Goal: Answer question/provide support: Share knowledge or assist other users

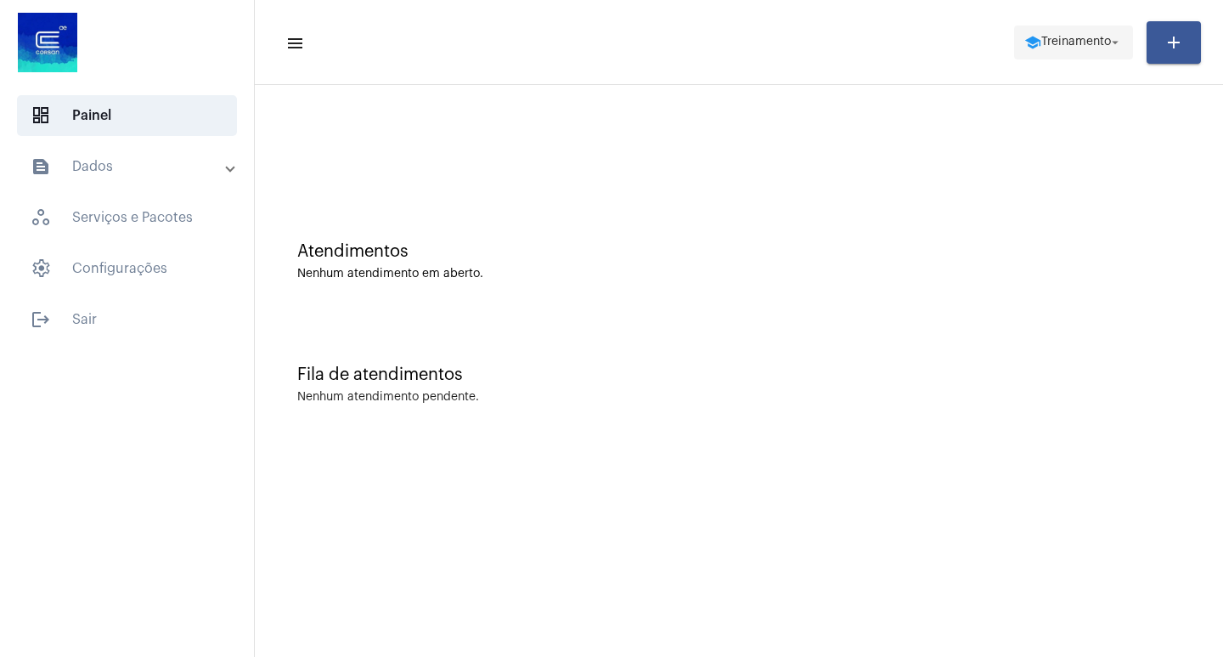
click at [1093, 48] on span "school Treinamento arrow_drop_down" at bounding box center [1073, 41] width 99 height 31
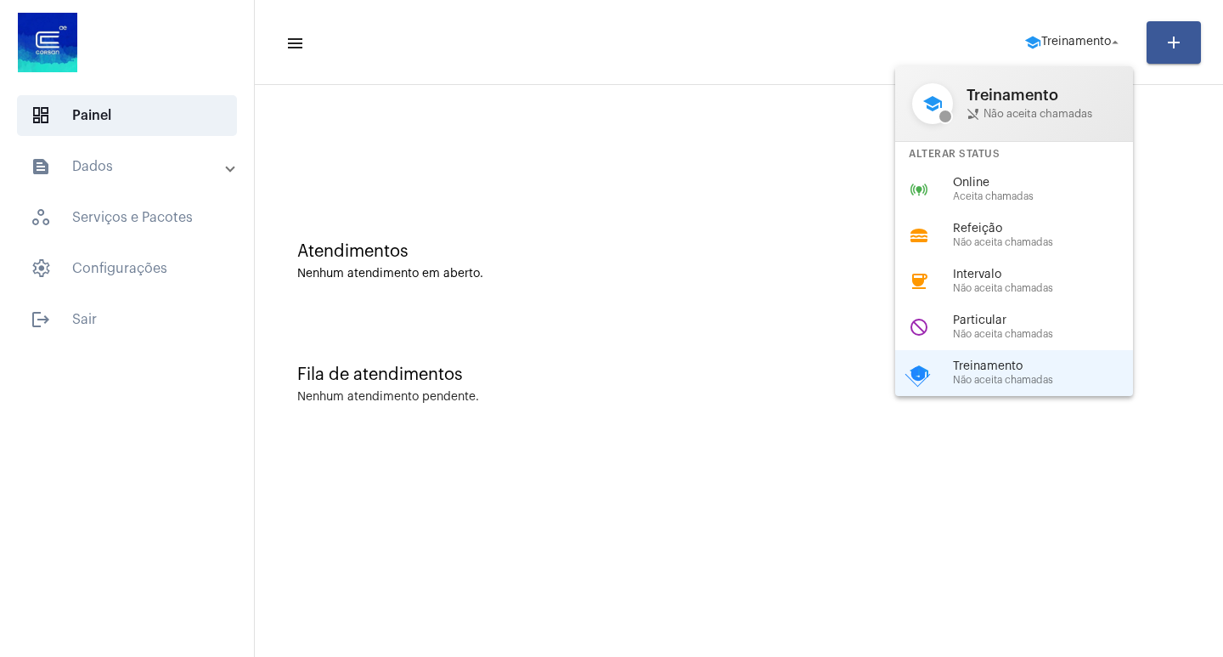
click at [1041, 180] on span "Online" at bounding box center [1050, 183] width 194 height 13
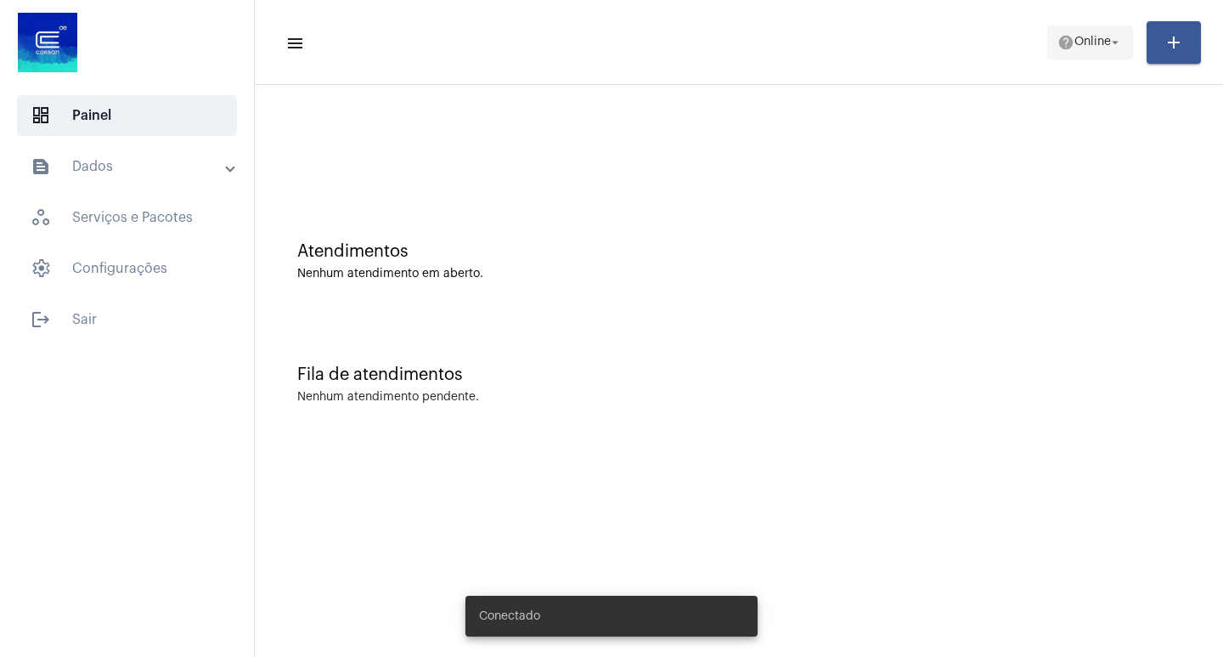
click at [1084, 44] on span "Online" at bounding box center [1093, 43] width 37 height 12
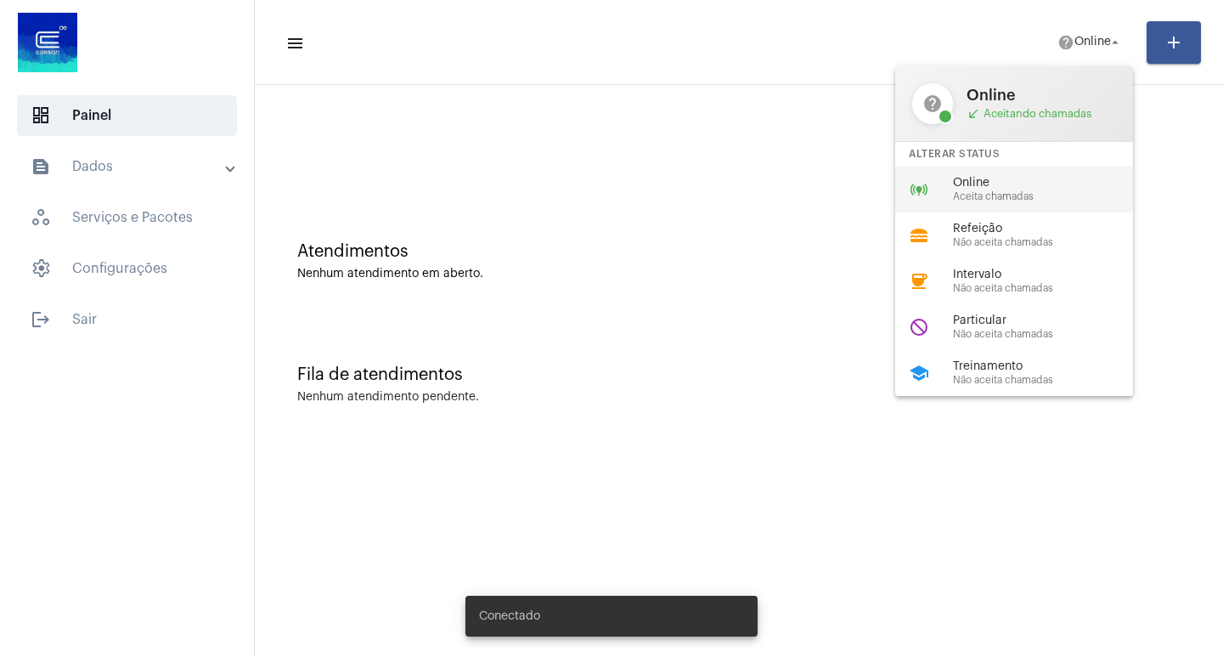
click at [1035, 179] on span "Online" at bounding box center [1050, 183] width 194 height 13
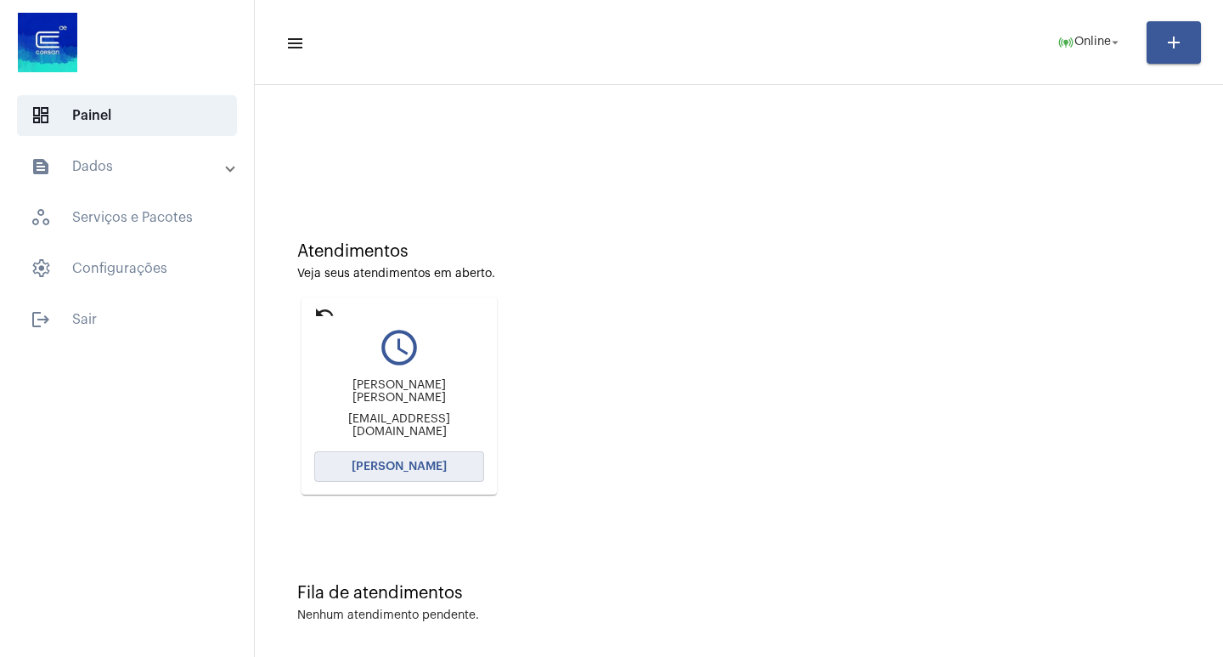
click at [432, 468] on span "[PERSON_NAME]" at bounding box center [399, 466] width 95 height 12
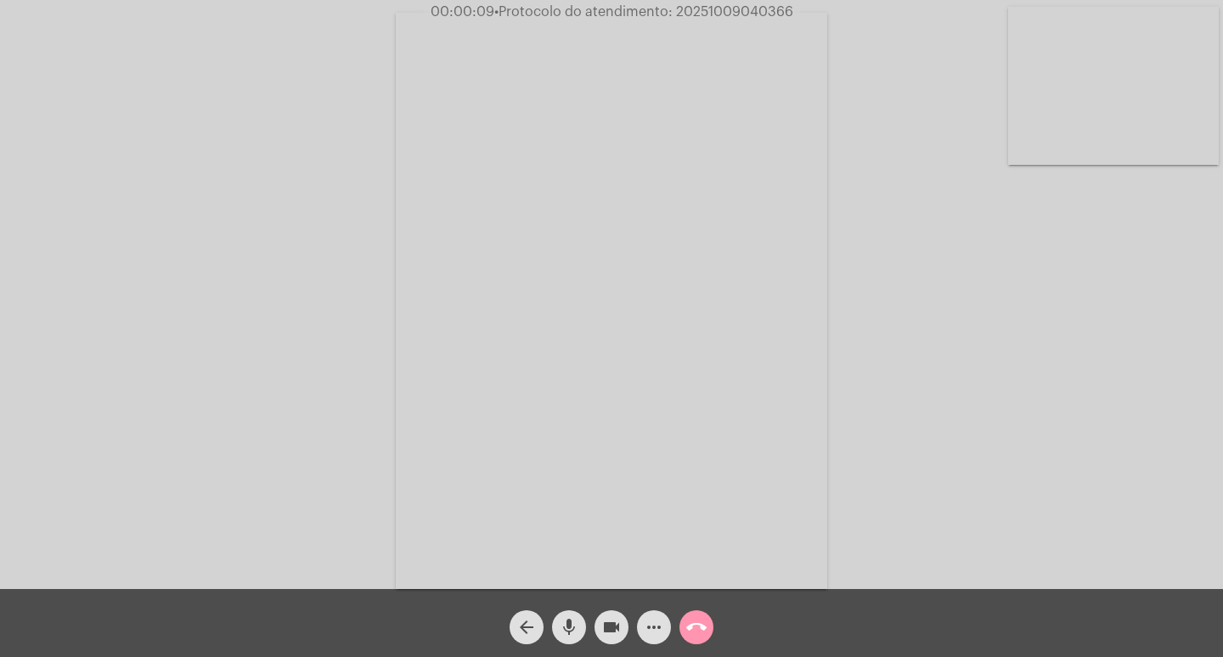
click at [1035, 129] on video at bounding box center [1113, 86] width 211 height 158
click at [174, 327] on video at bounding box center [189, 299] width 211 height 280
click at [1128, 94] on video at bounding box center [1113, 86] width 211 height 158
click at [228, 189] on video at bounding box center [189, 299] width 211 height 280
click at [1098, 55] on video at bounding box center [1113, 86] width 211 height 158
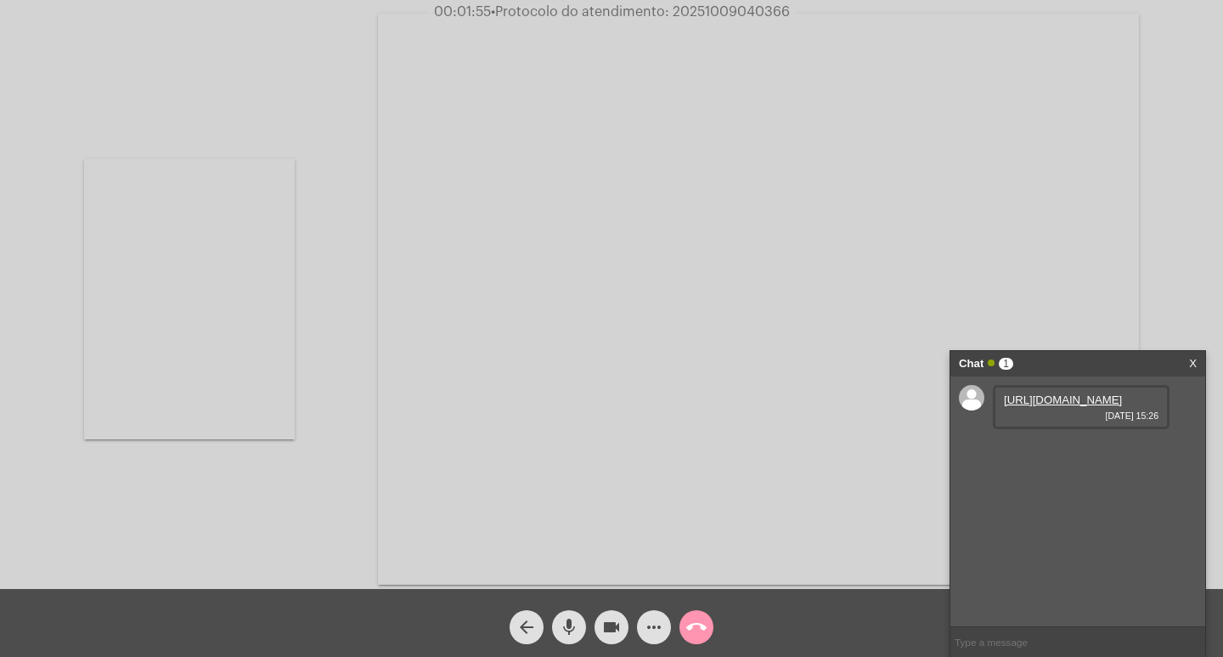
click at [1041, 406] on link "[URL][DOMAIN_NAME]" at bounding box center [1063, 399] width 118 height 13
click at [612, 626] on mat-icon "videocam" at bounding box center [611, 627] width 20 height 20
click at [561, 629] on button "mic" at bounding box center [569, 627] width 34 height 34
click at [606, 616] on span "videocam_off" at bounding box center [611, 627] width 20 height 34
click at [573, 613] on span "mic_off" at bounding box center [569, 627] width 20 height 34
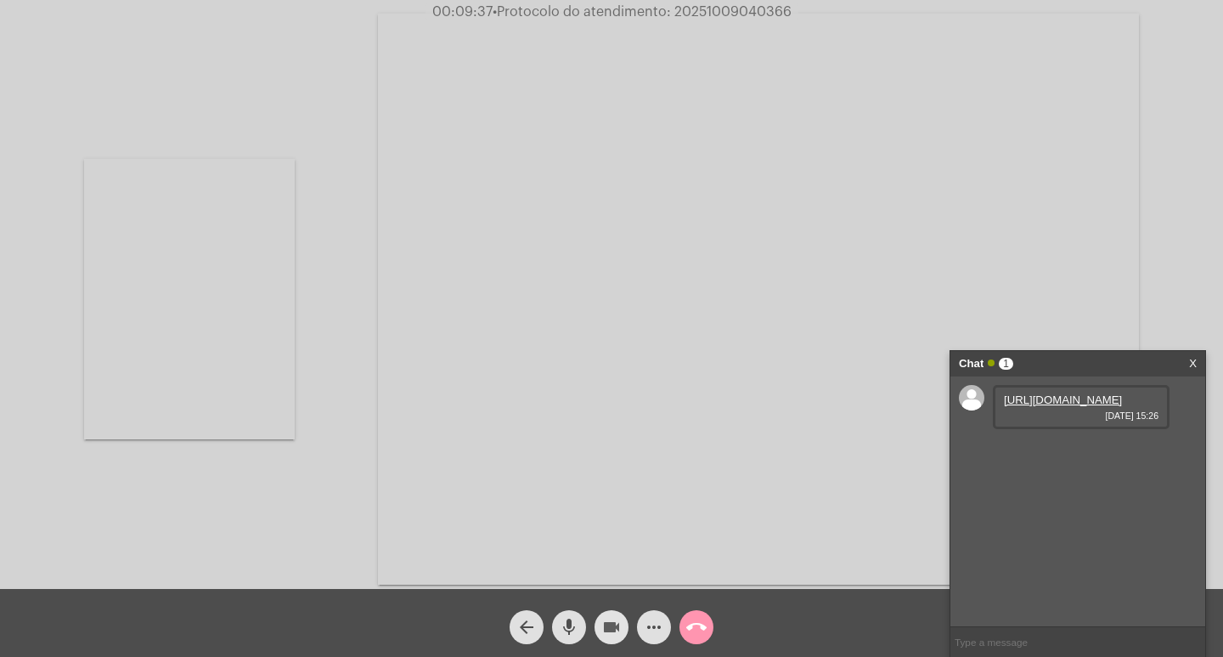
click at [601, 625] on button "videocam" at bounding box center [612, 627] width 34 height 34
click at [601, 625] on button "videocam_off" at bounding box center [612, 627] width 34 height 34
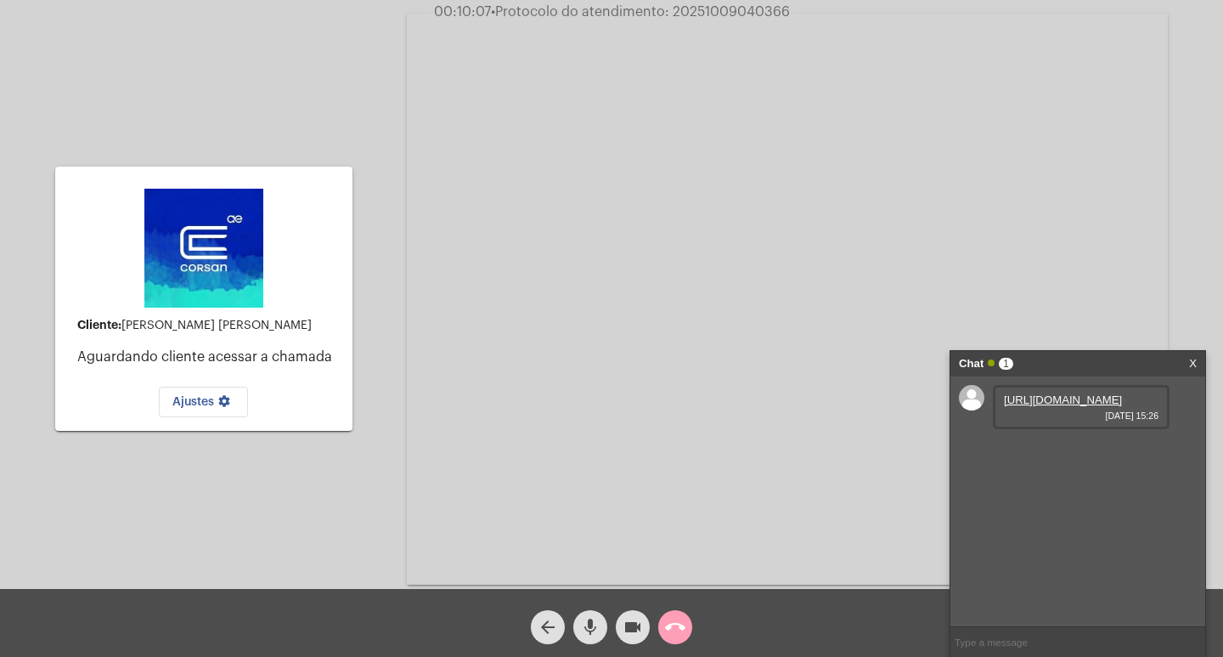
click at [677, 621] on mat-icon "call_end" at bounding box center [675, 627] width 20 height 20
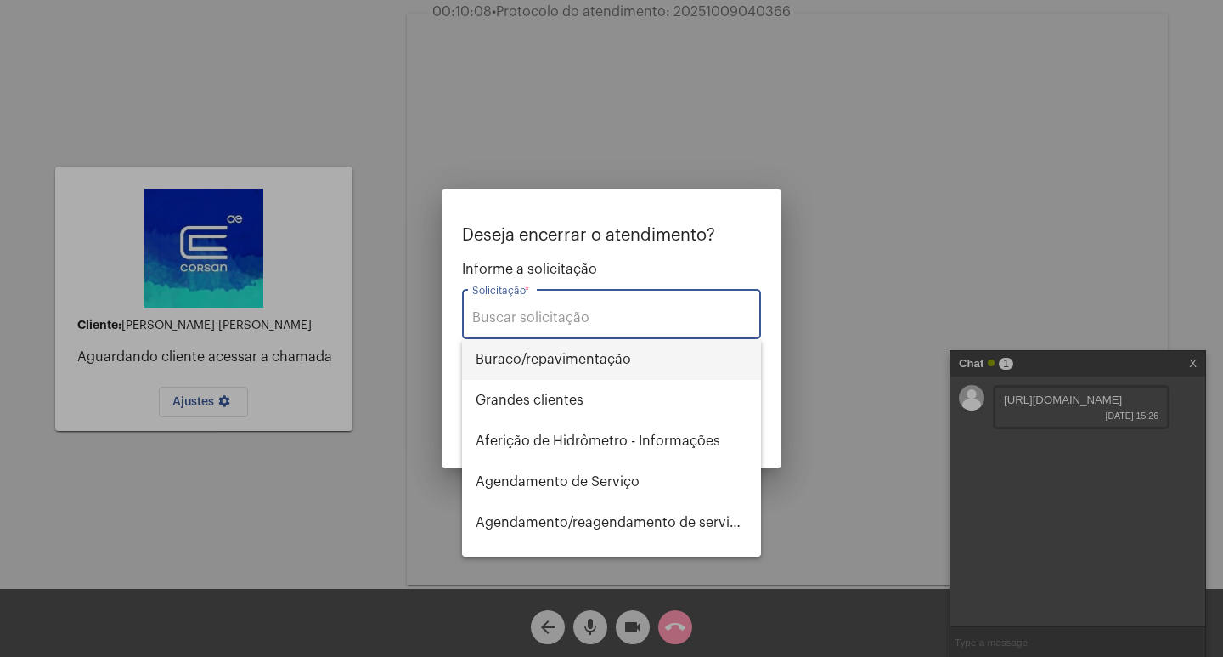
click at [555, 340] on span "⁠Buraco/repavimentação" at bounding box center [612, 359] width 272 height 41
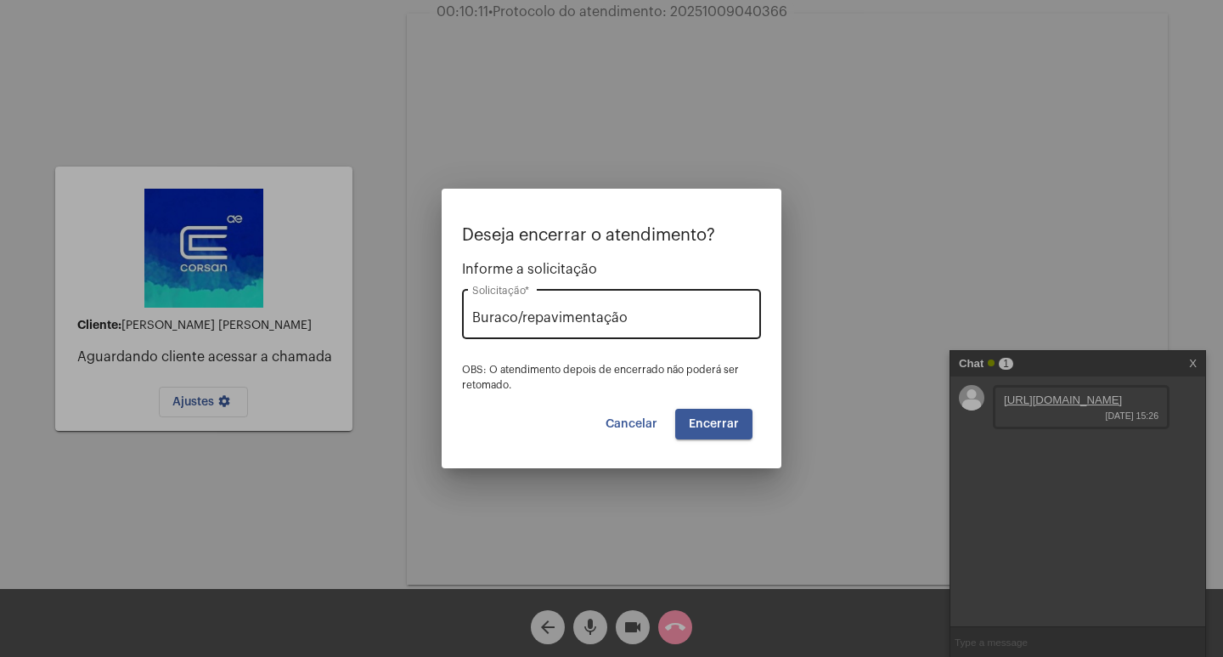
drag, startPoint x: 682, startPoint y: 307, endPoint x: 503, endPoint y: 326, distance: 180.3
click at [465, 326] on div "⁠Buraco/repavimentação Solicitação *" at bounding box center [611, 312] width 299 height 54
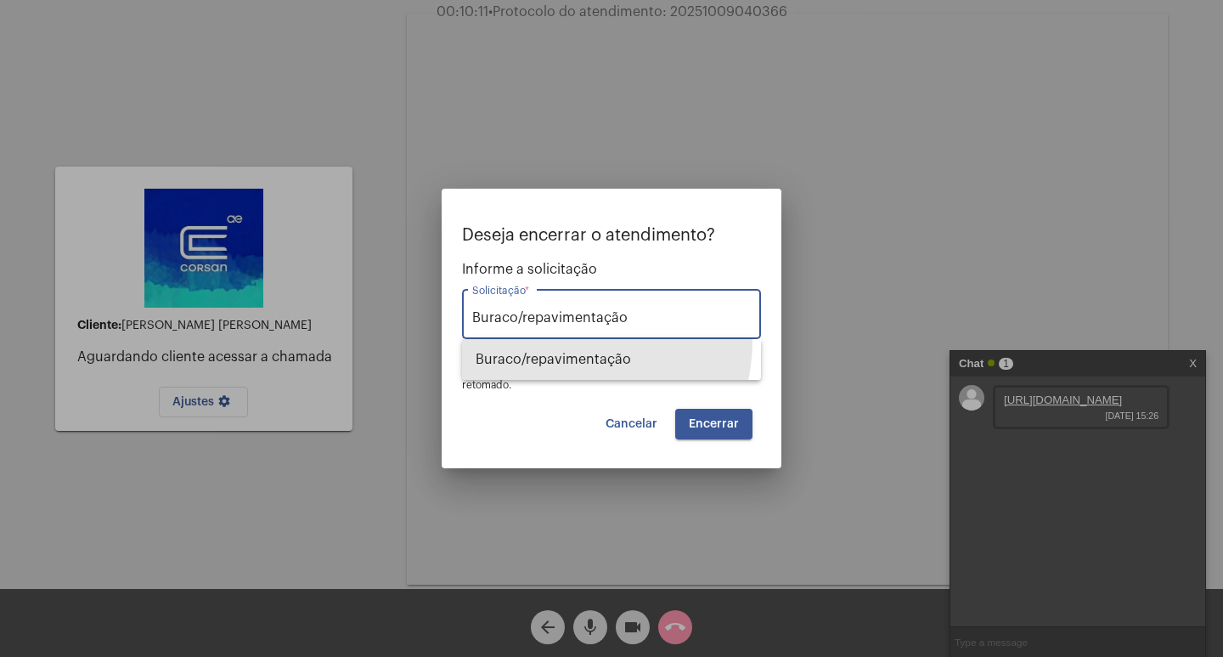
click at [599, 330] on div "⁠Buraco/repavimentação Solicitação *" at bounding box center [611, 312] width 279 height 54
click at [638, 318] on input "⁠Buraco/repavimentação" at bounding box center [611, 317] width 279 height 15
type input "⁠"
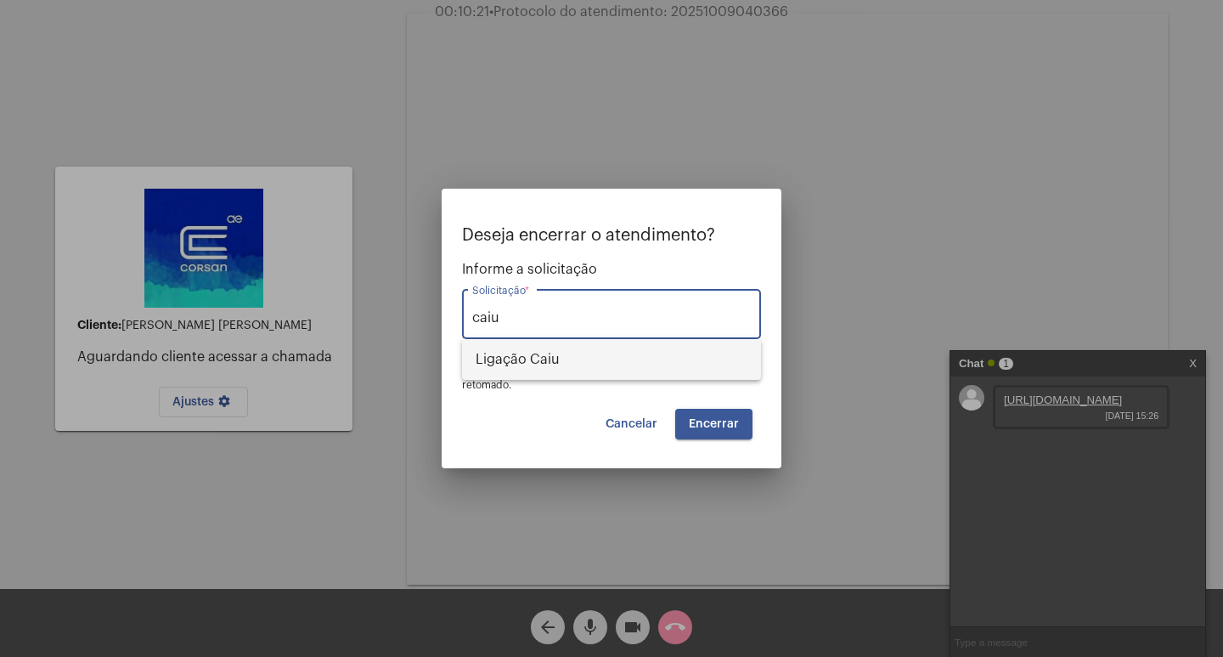
click at [618, 348] on span "Ligação Caiu" at bounding box center [612, 359] width 272 height 41
type input "Ligação Caiu"
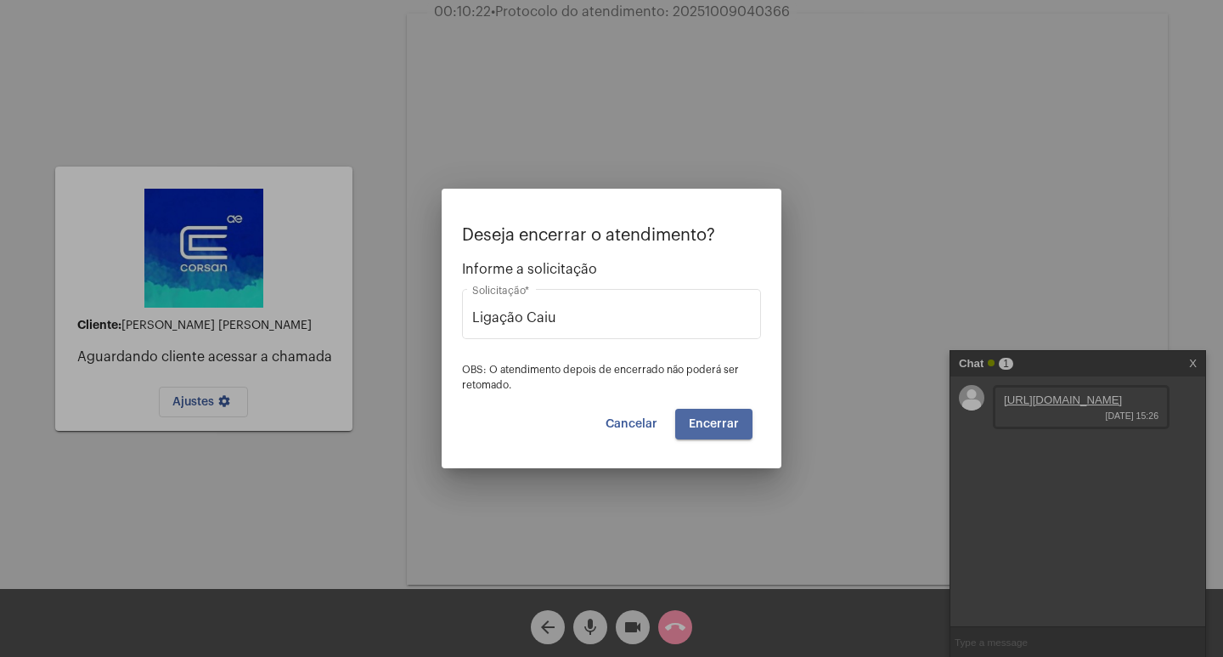
click at [740, 415] on button "Encerrar" at bounding box center [713, 424] width 77 height 31
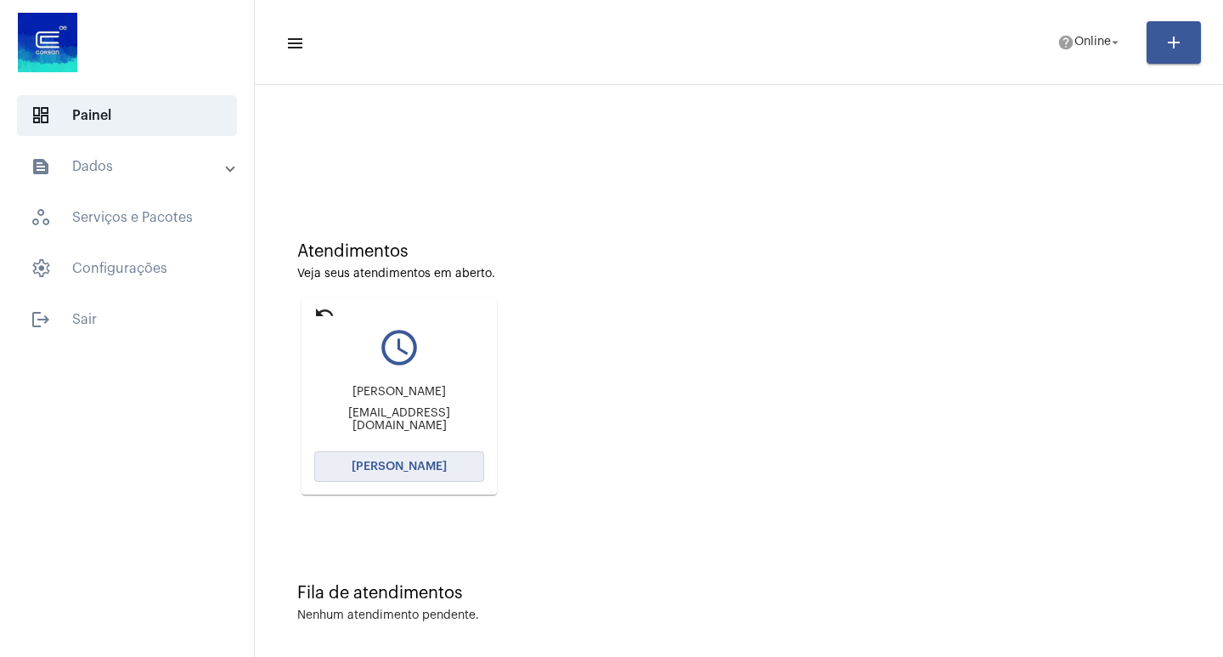
click at [398, 467] on span "[PERSON_NAME]" at bounding box center [399, 466] width 95 height 12
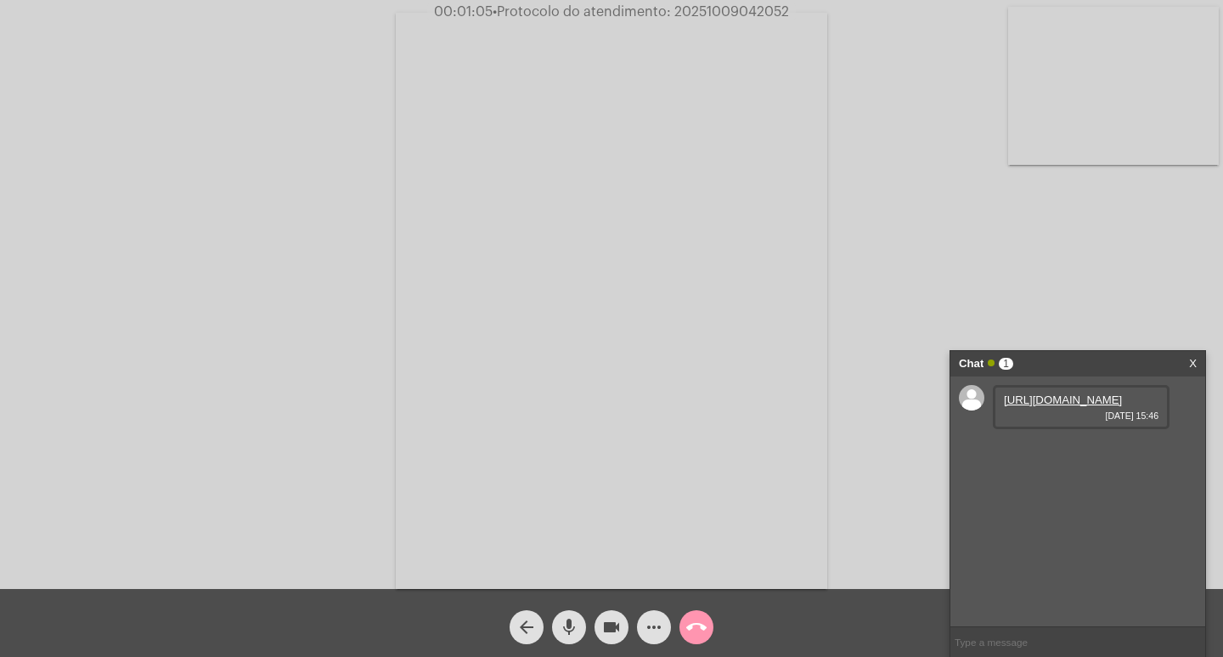
click at [1086, 406] on link "[URL][DOMAIN_NAME]" at bounding box center [1063, 399] width 118 height 13
click at [1046, 454] on link "[URL][DOMAIN_NAME]" at bounding box center [1063, 448] width 118 height 13
click at [614, 623] on mat-icon "videocam" at bounding box center [611, 627] width 20 height 20
click at [614, 623] on mat-icon "videocam_off" at bounding box center [611, 627] width 20 height 20
click at [1052, 503] on link "[URL][DOMAIN_NAME]" at bounding box center [1063, 496] width 118 height 13
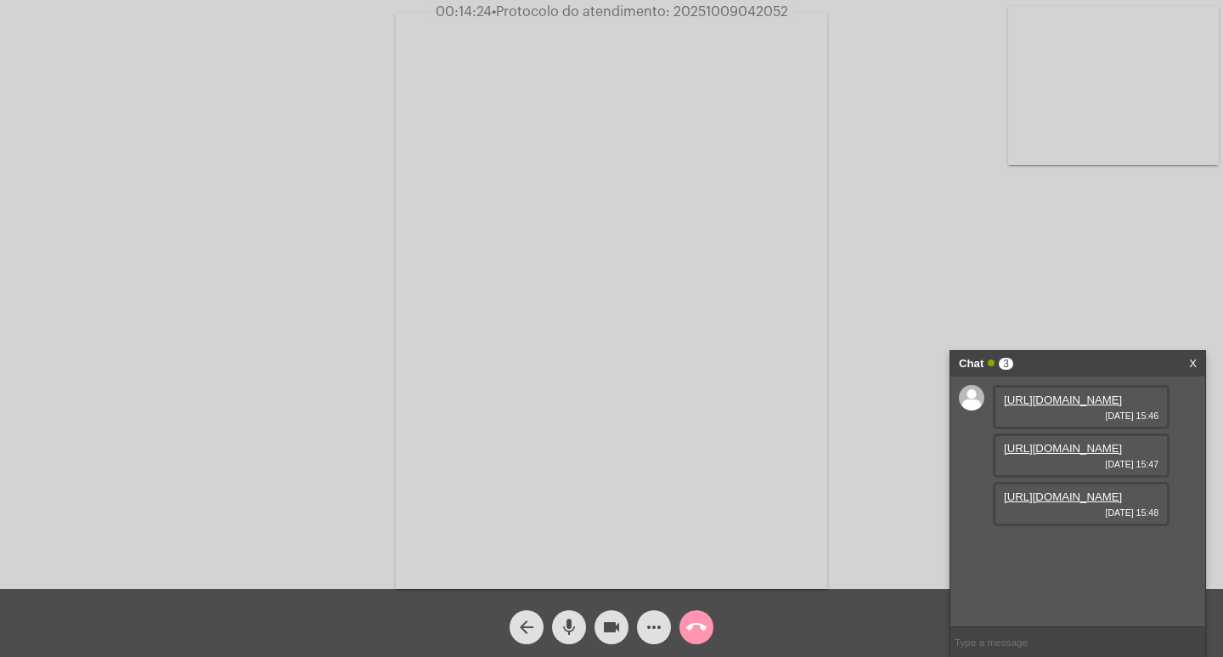
click at [724, 8] on span "• Protocolo do atendimento: 20251009042052" at bounding box center [640, 12] width 296 height 14
copy span "20251009042052"
click at [663, 617] on mat-icon "more_horiz" at bounding box center [654, 627] width 20 height 20
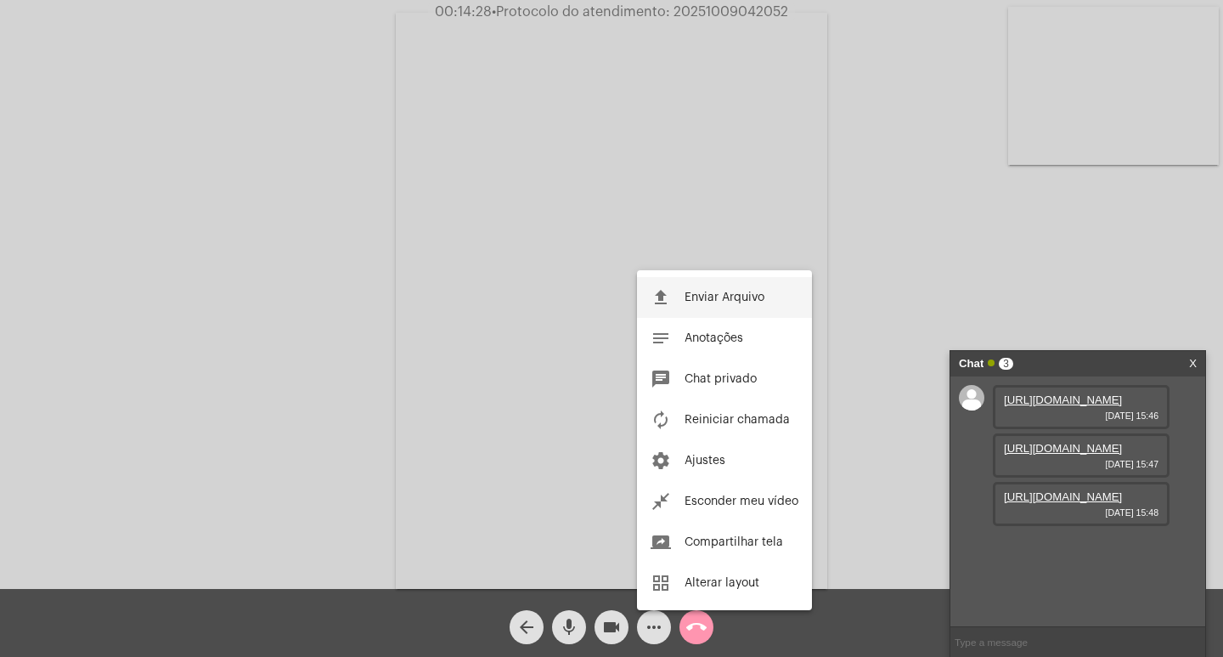
click at [725, 290] on button "file_upload Enviar Arquivo" at bounding box center [724, 297] width 175 height 41
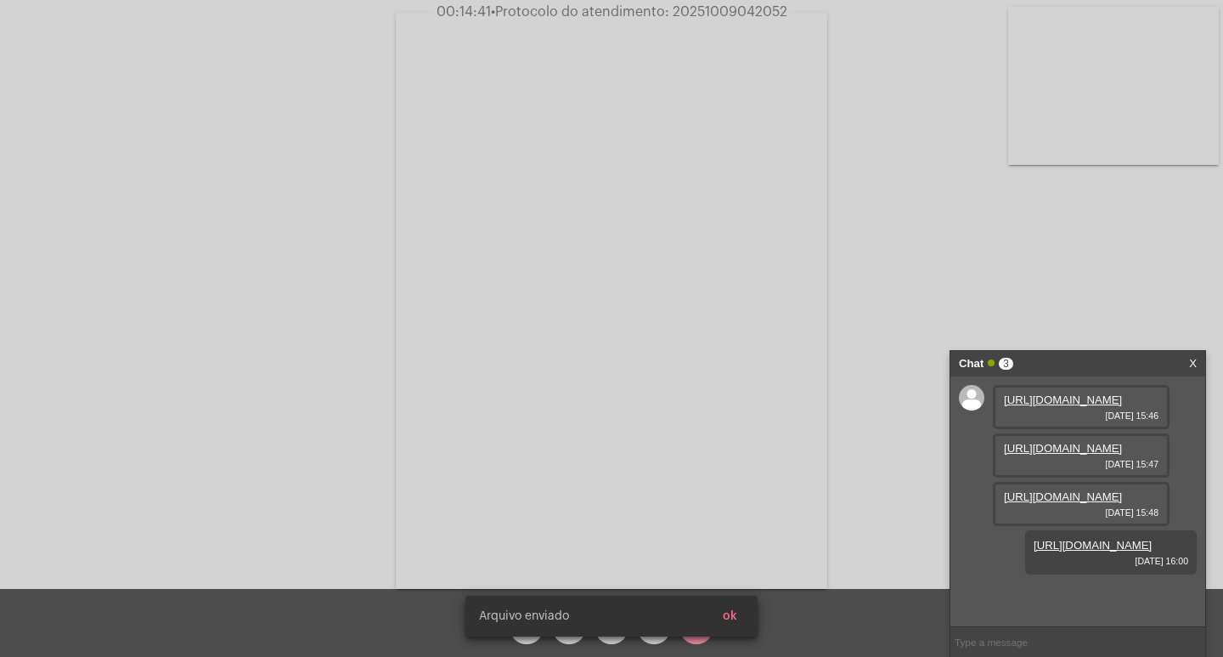
scroll to position [101, 0]
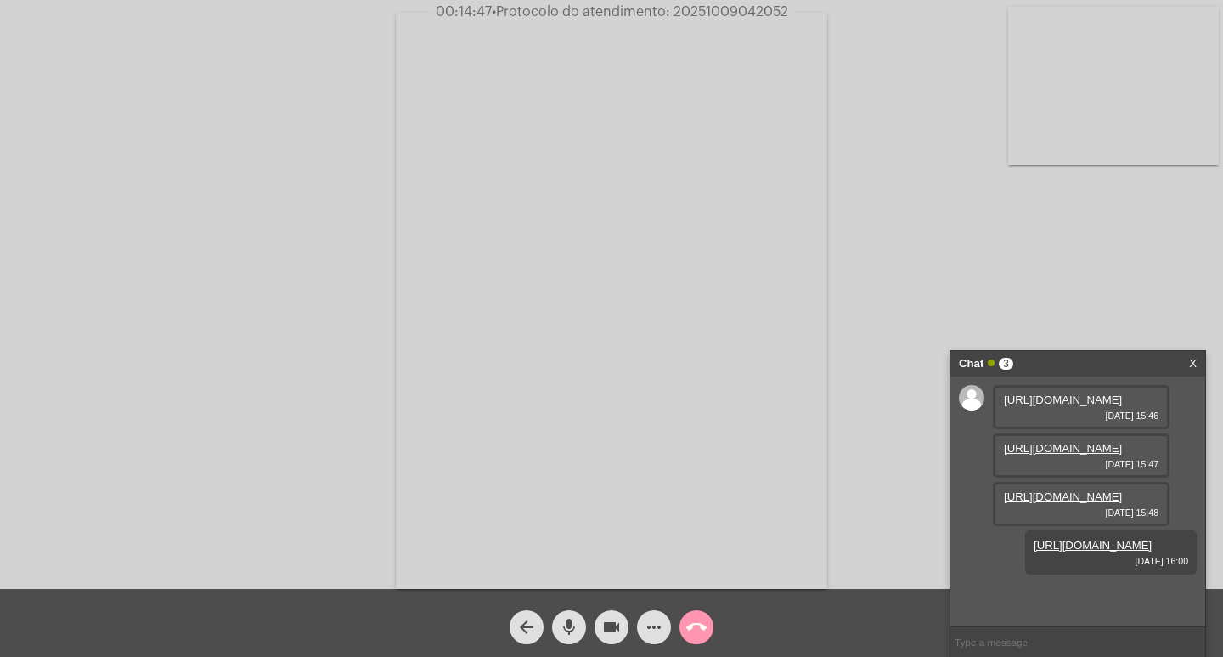
click at [749, 3] on span "00:14:47 • Protocolo do atendimento: 20251009042052" at bounding box center [612, 11] width 366 height 17
copy span "20251009042052"
click at [1024, 641] on input "text" at bounding box center [1078, 642] width 255 height 30
paste input "20251009042052"
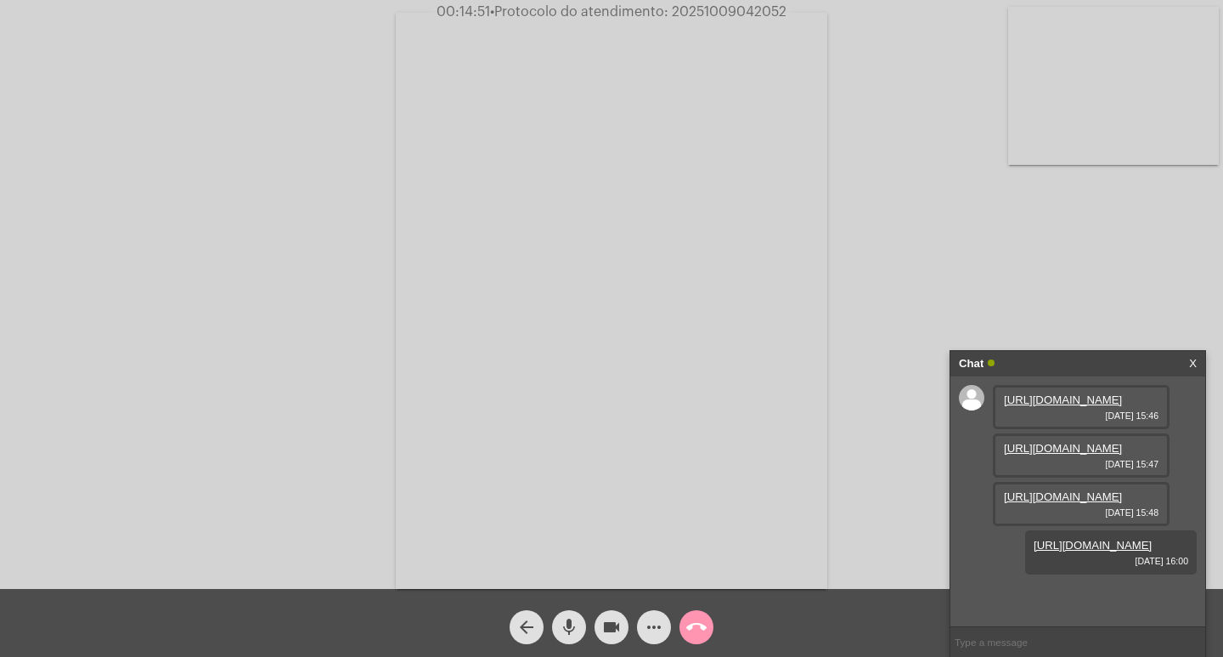
type input "20251009042052"
click at [1074, 353] on div "Chat" at bounding box center [1060, 363] width 202 height 25
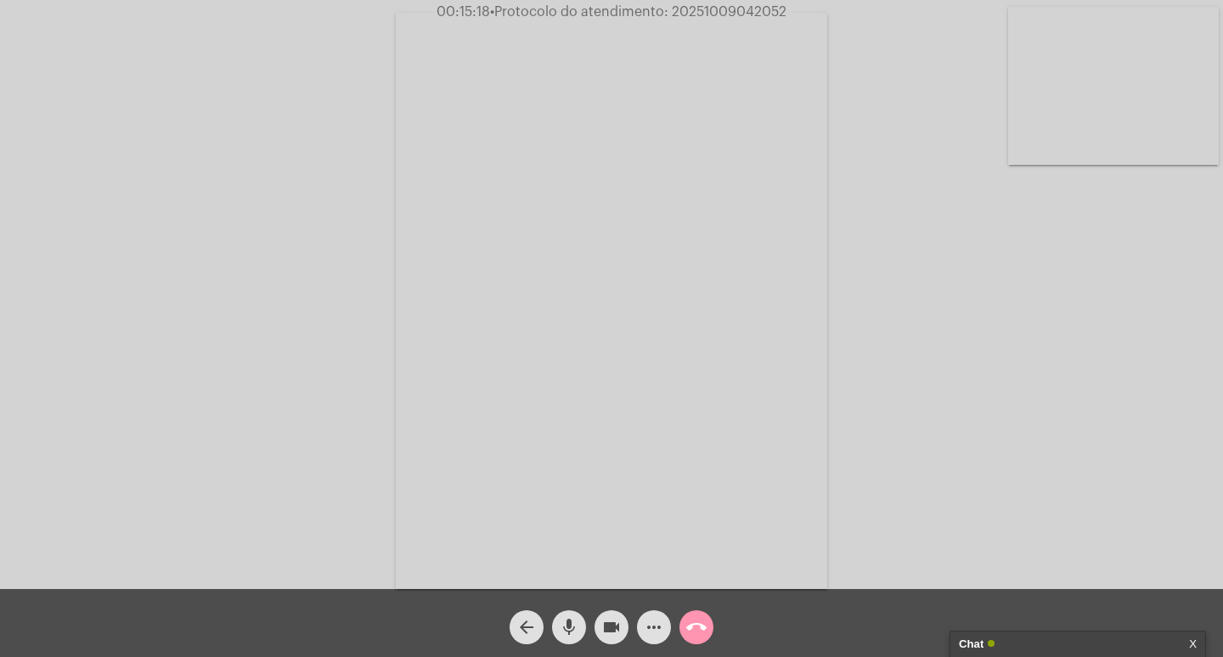
click at [617, 616] on span "videocam" at bounding box center [611, 627] width 20 height 34
click at [575, 616] on span "mic" at bounding box center [569, 627] width 20 height 34
click at [695, 620] on mat-icon "call_end" at bounding box center [696, 627] width 20 height 20
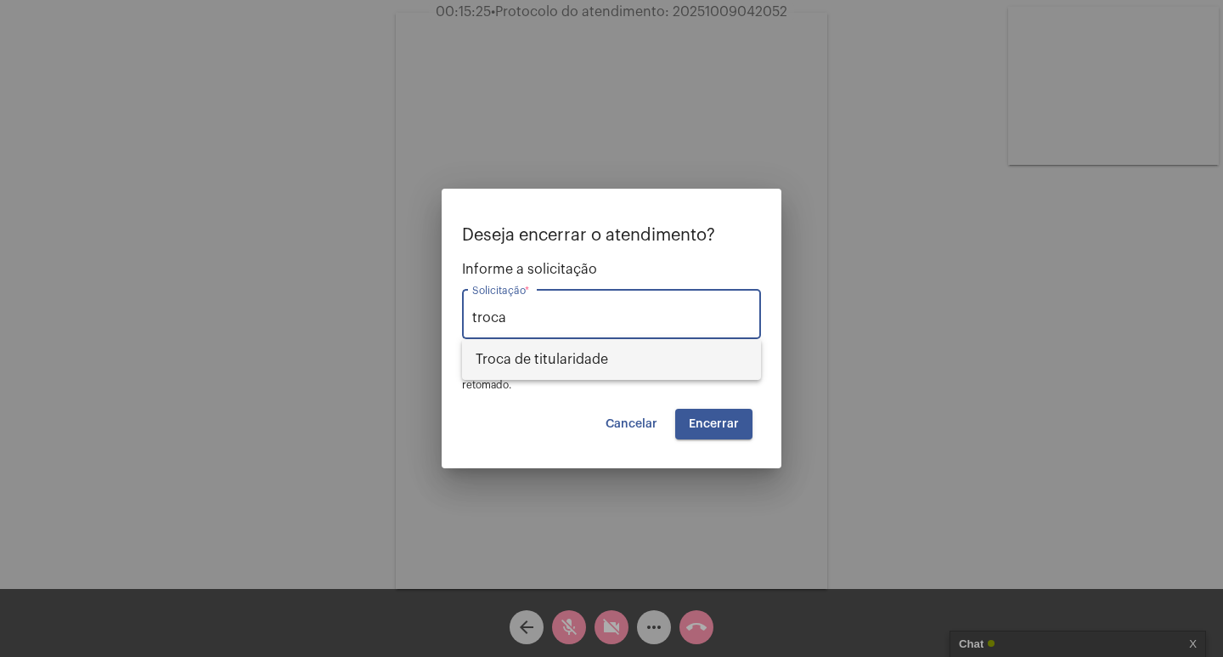
click at [623, 364] on span "Troca de titularidade" at bounding box center [612, 359] width 272 height 41
type input "Troca de titularidade"
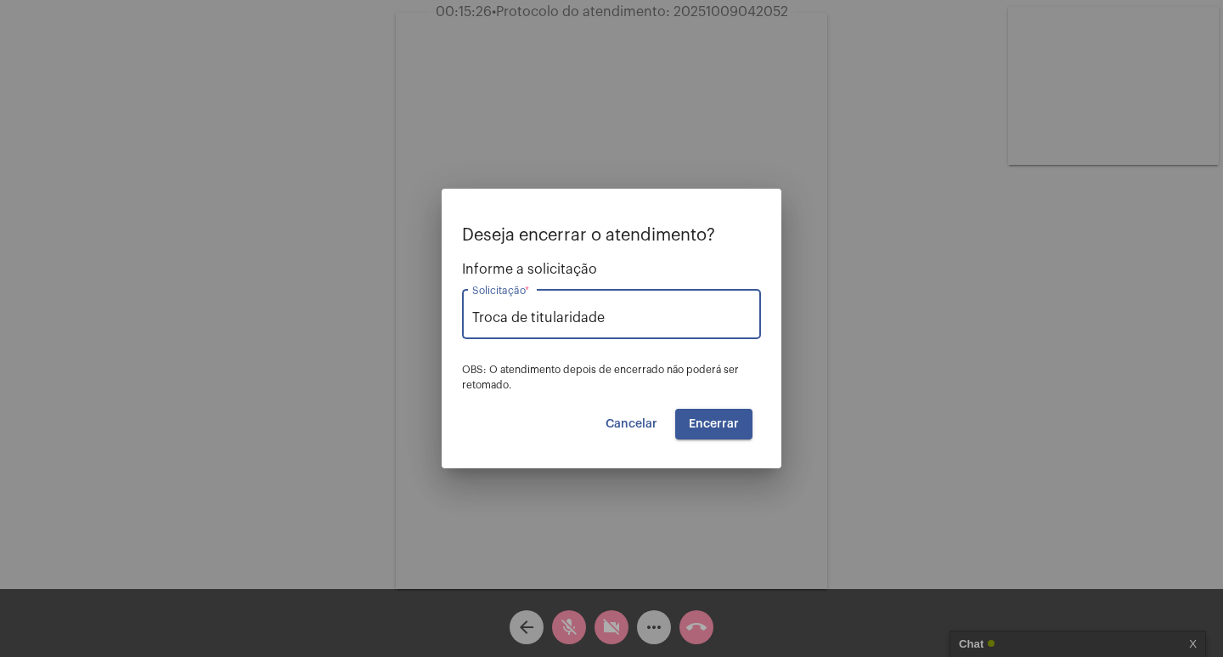
click at [692, 419] on span "Encerrar" at bounding box center [714, 424] width 50 height 12
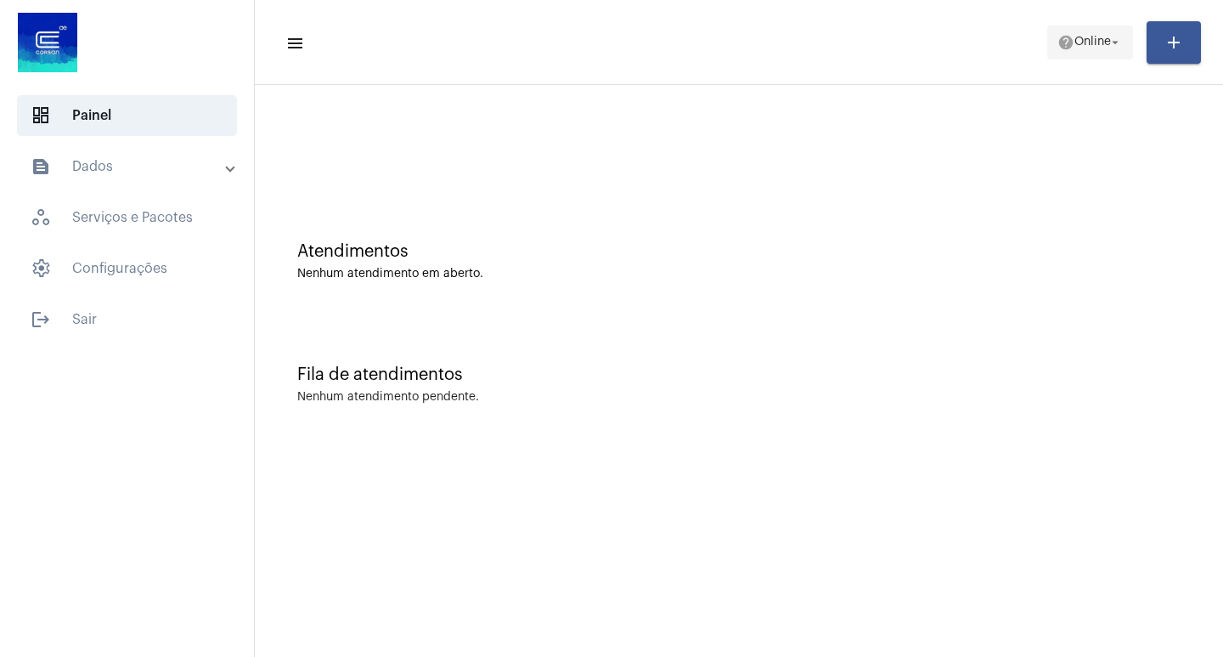
click at [1066, 51] on span "help Online arrow_drop_down" at bounding box center [1090, 41] width 65 height 31
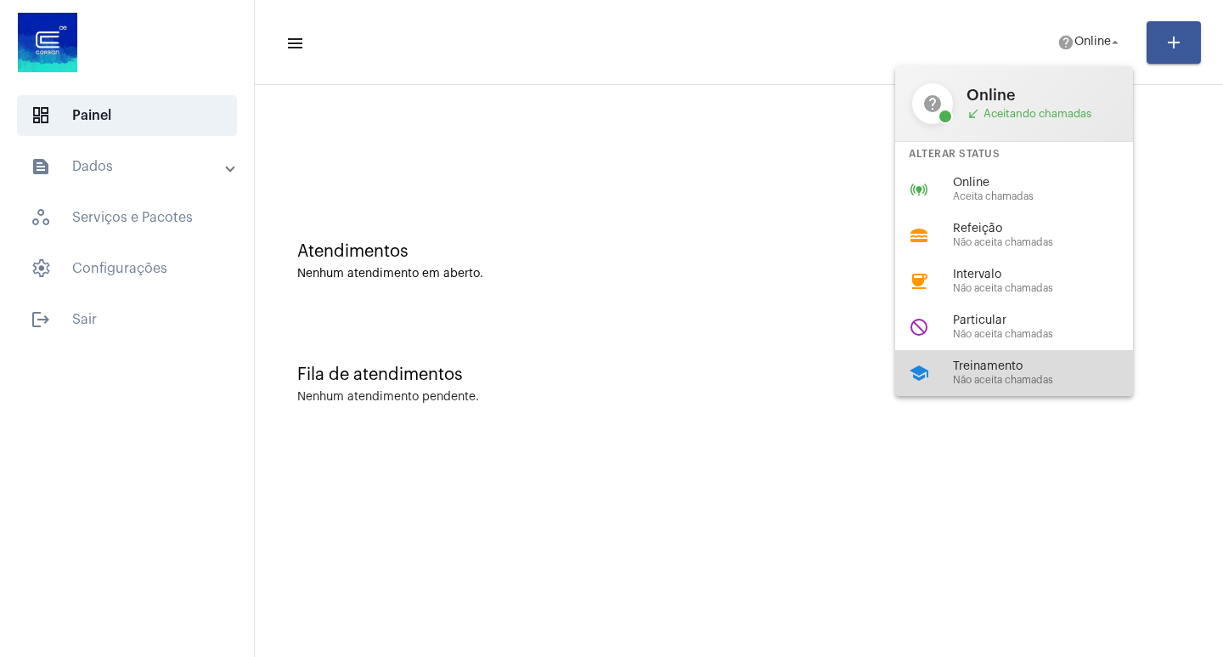
click at [973, 378] on span "Não aceita chamadas" at bounding box center [1050, 380] width 194 height 11
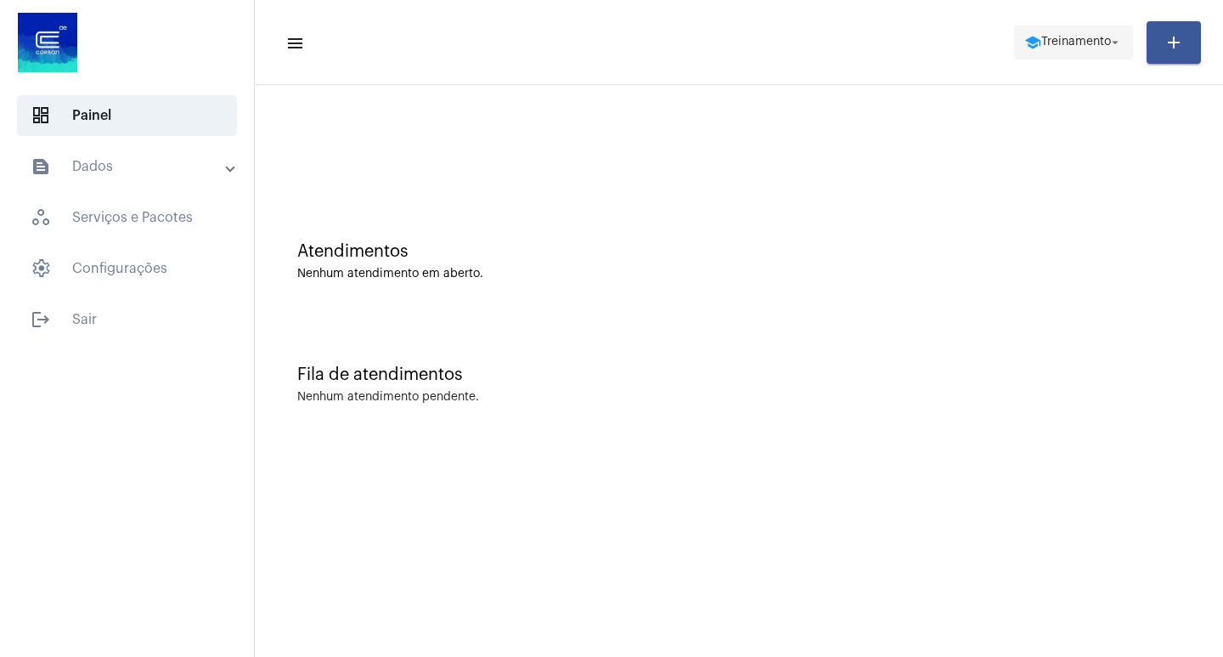
click at [1024, 36] on mat-icon "school" at bounding box center [1032, 42] width 17 height 17
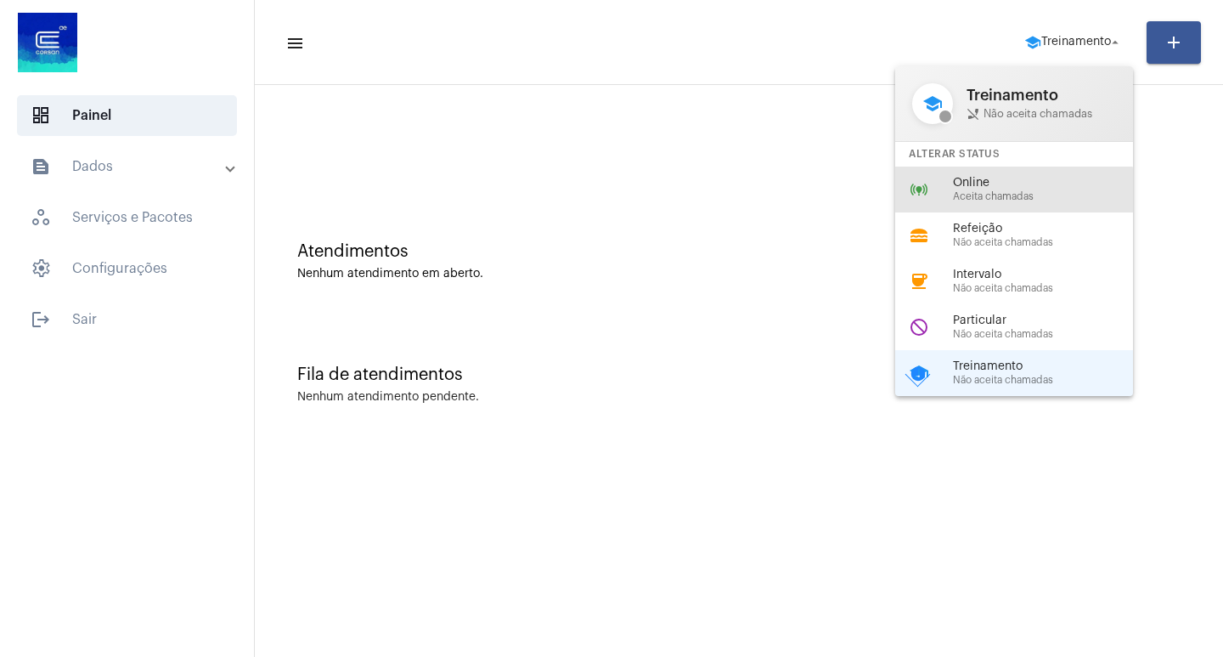
click at [997, 195] on span "Aceita chamadas" at bounding box center [1050, 196] width 194 height 11
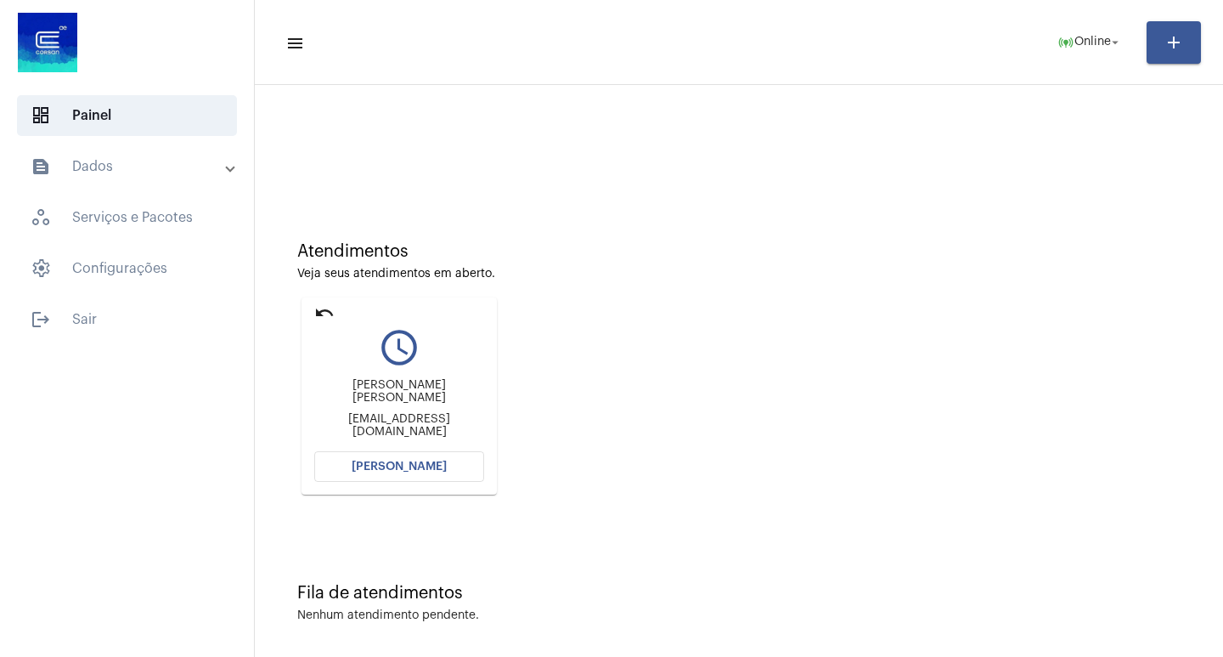
click at [441, 475] on button "[PERSON_NAME]" at bounding box center [399, 466] width 170 height 31
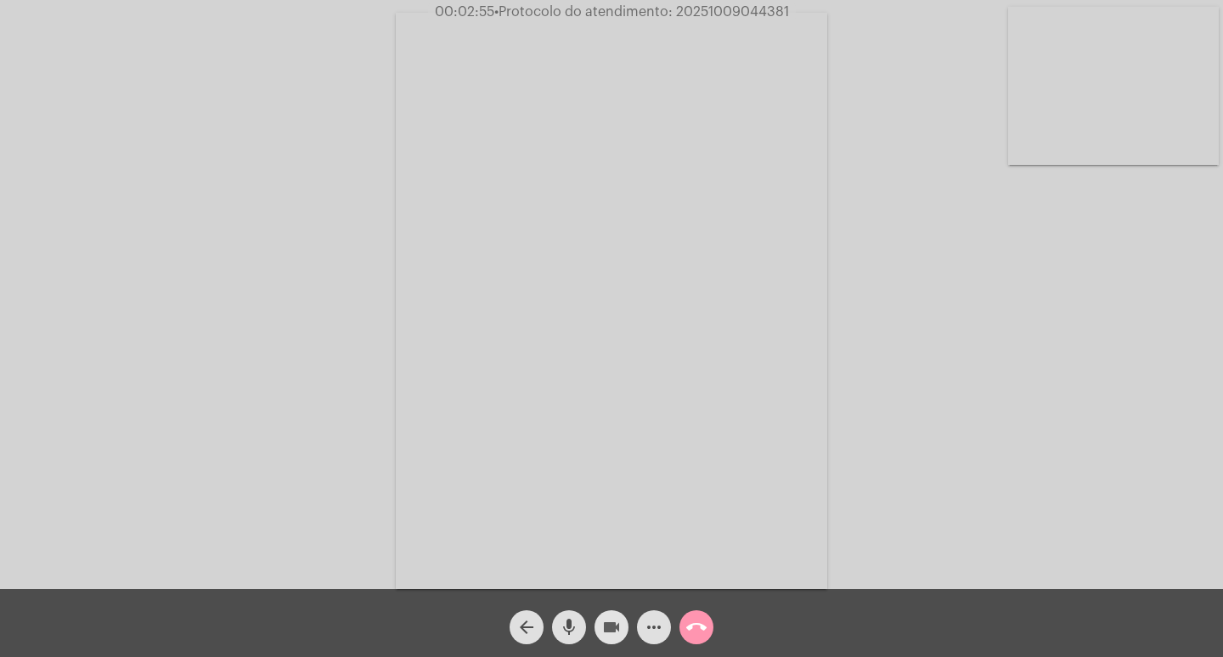
click at [598, 637] on button "videocam" at bounding box center [612, 627] width 34 height 34
click at [601, 628] on button "videocam_off" at bounding box center [612, 627] width 34 height 34
click at [743, 1] on div "Acessando Câmera e Microfone..." at bounding box center [611, 294] width 1223 height 589
click at [742, 4] on span "00:05:00 • Protocolo do atendimento: 20251009044381" at bounding box center [611, 11] width 371 height 17
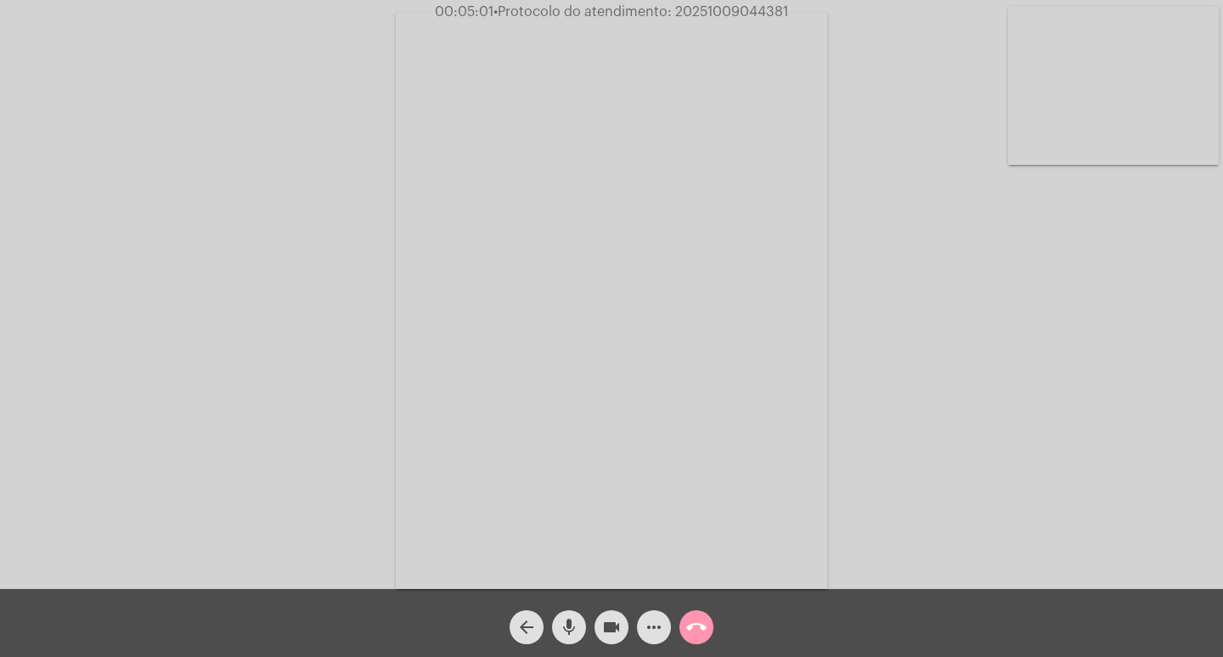
click at [742, 4] on span "00:05:01 • Protocolo do atendimento: 20251009044381" at bounding box center [611, 11] width 367 height 17
copy span "20251009044381"
click at [646, 612] on span "more_horiz" at bounding box center [654, 627] width 20 height 34
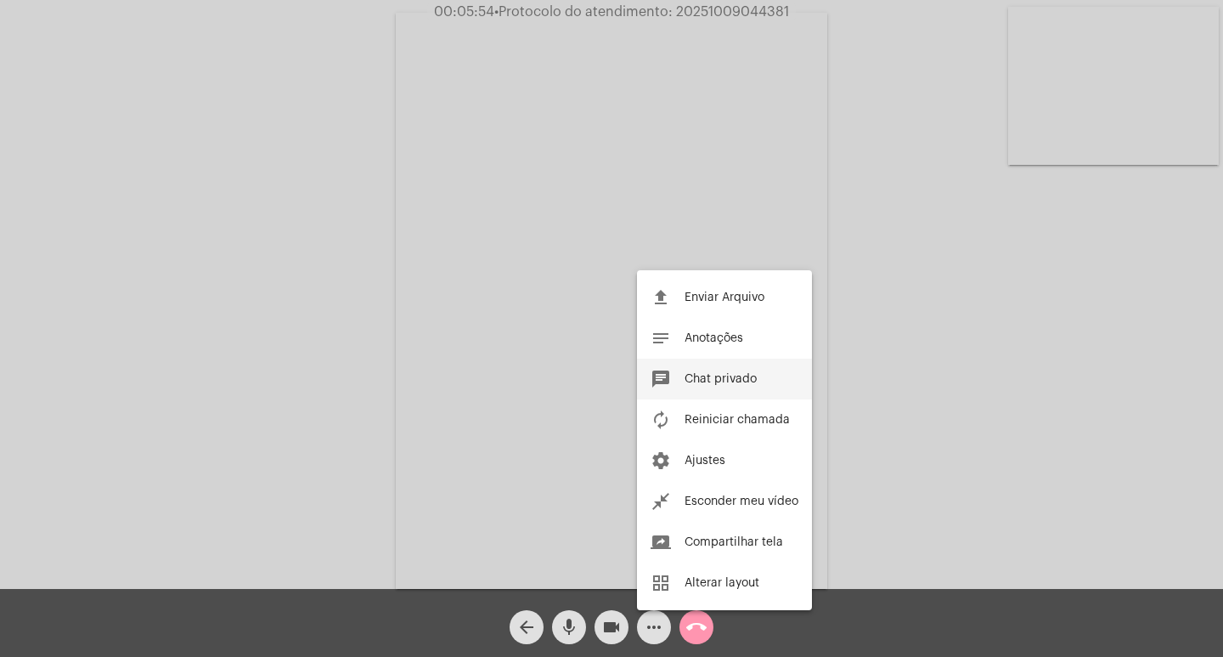
click at [716, 385] on button "chat Chat privado" at bounding box center [724, 378] width 175 height 41
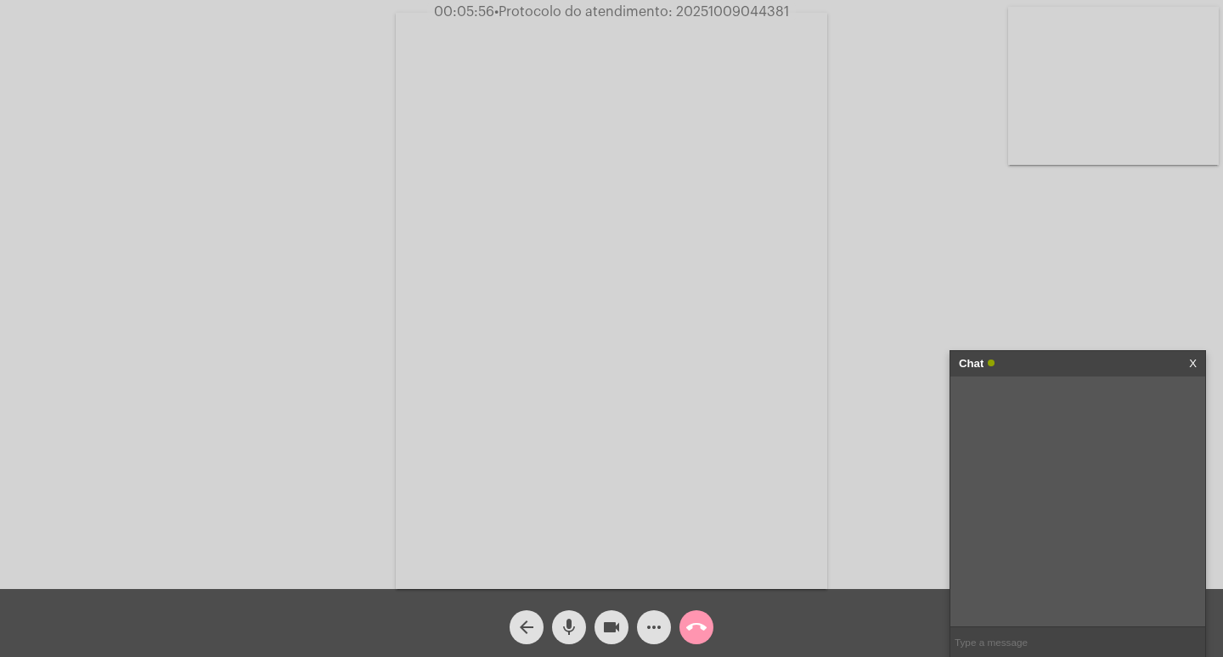
click at [966, 629] on input "text" at bounding box center [1078, 642] width 255 height 30
click at [741, 8] on span "• Protocolo do atendimento: 20251009044381" at bounding box center [641, 12] width 295 height 14
copy span "20251009044381"
click at [1017, 635] on input "text" at bounding box center [1078, 642] width 255 height 30
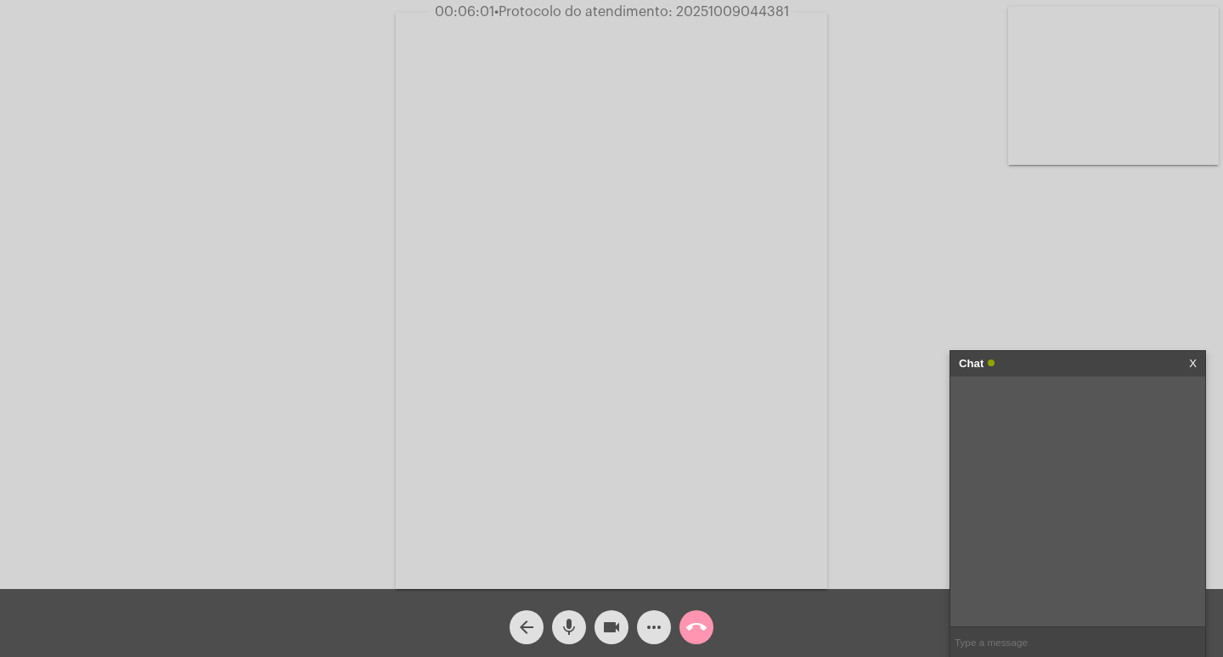
paste input "20251009044381"
type input "20251009044381"
click at [1047, 641] on input "20251009044381" at bounding box center [1078, 642] width 255 height 30
click at [1117, 638] on input "20251009044381" at bounding box center [1078, 642] width 255 height 30
click at [1084, 373] on div "Chat" at bounding box center [1060, 363] width 202 height 25
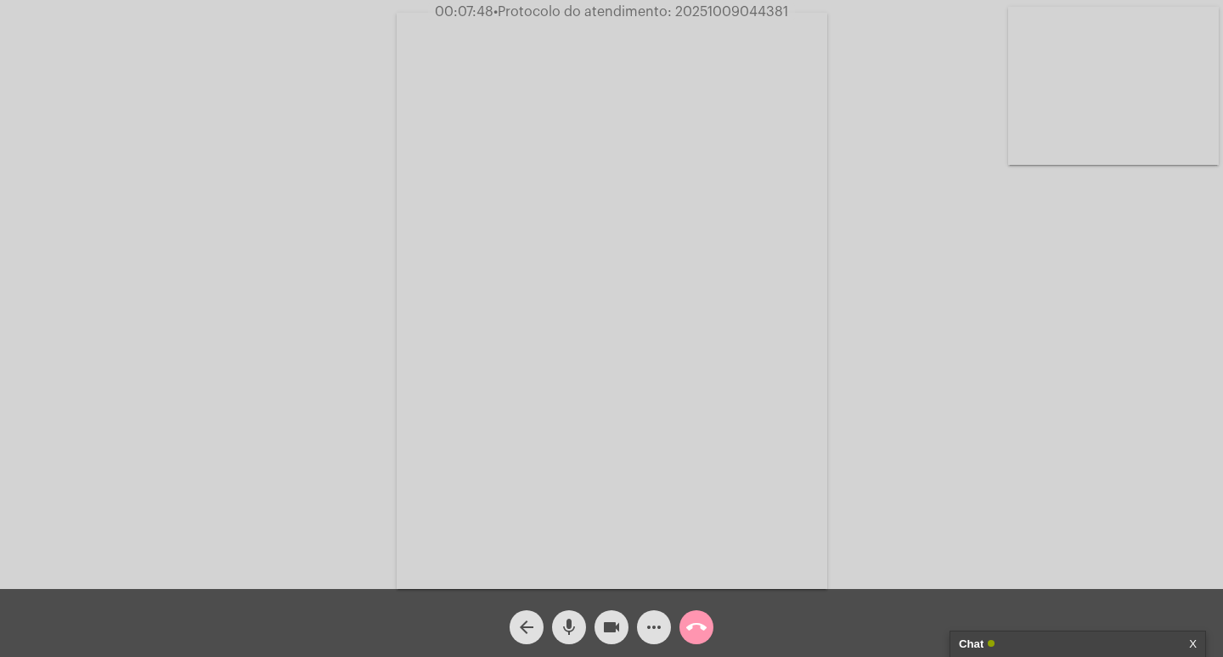
click at [616, 632] on mat-icon "videocam" at bounding box center [611, 627] width 20 height 20
click at [581, 628] on button "mic" at bounding box center [569, 627] width 34 height 34
click at [690, 625] on mat-icon "call_end" at bounding box center [696, 627] width 20 height 20
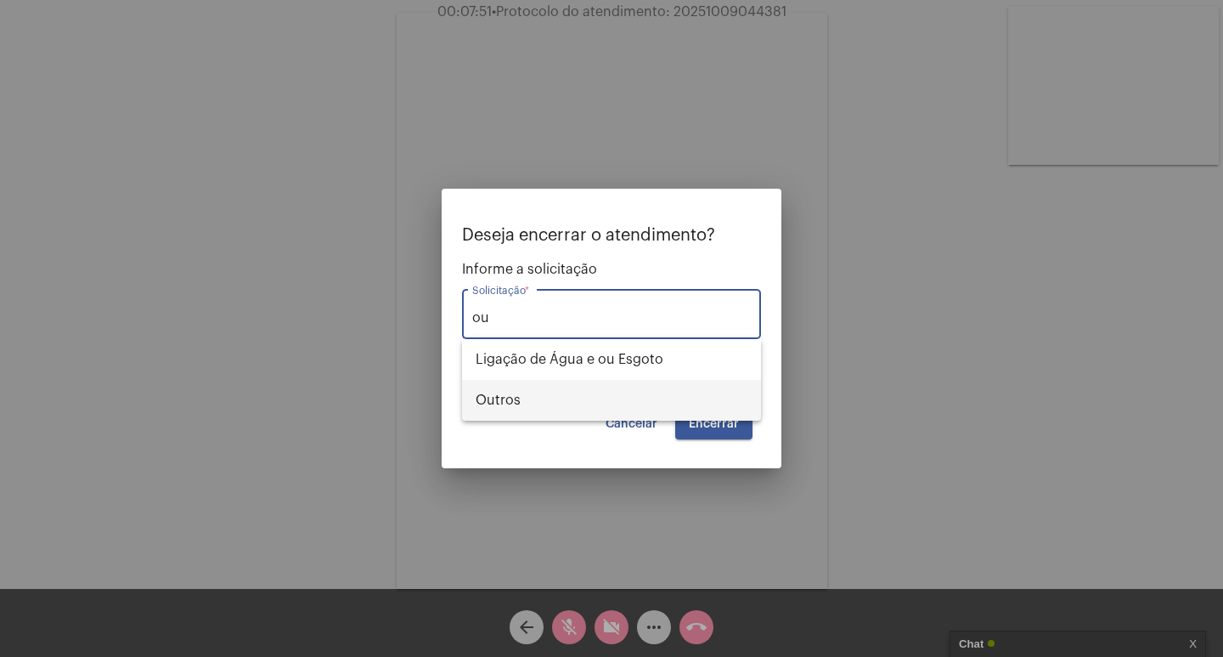
click at [591, 398] on span "Outros" at bounding box center [612, 400] width 272 height 41
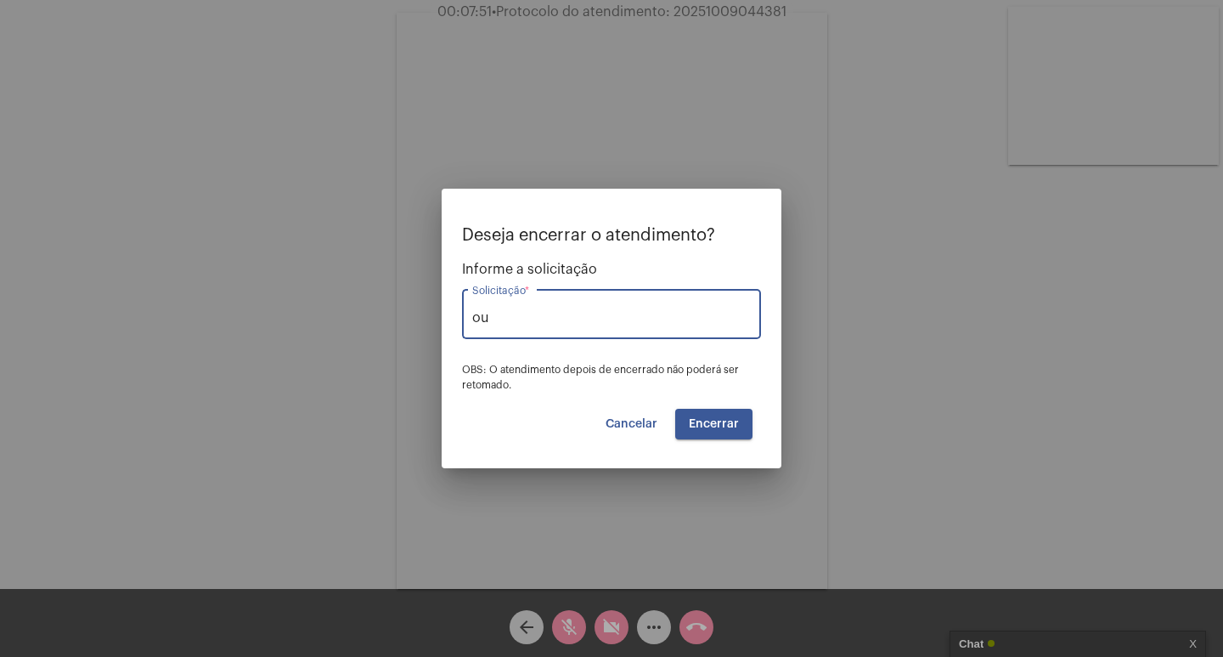
type input "Outros"
click at [741, 415] on button "Encerrar" at bounding box center [713, 424] width 77 height 31
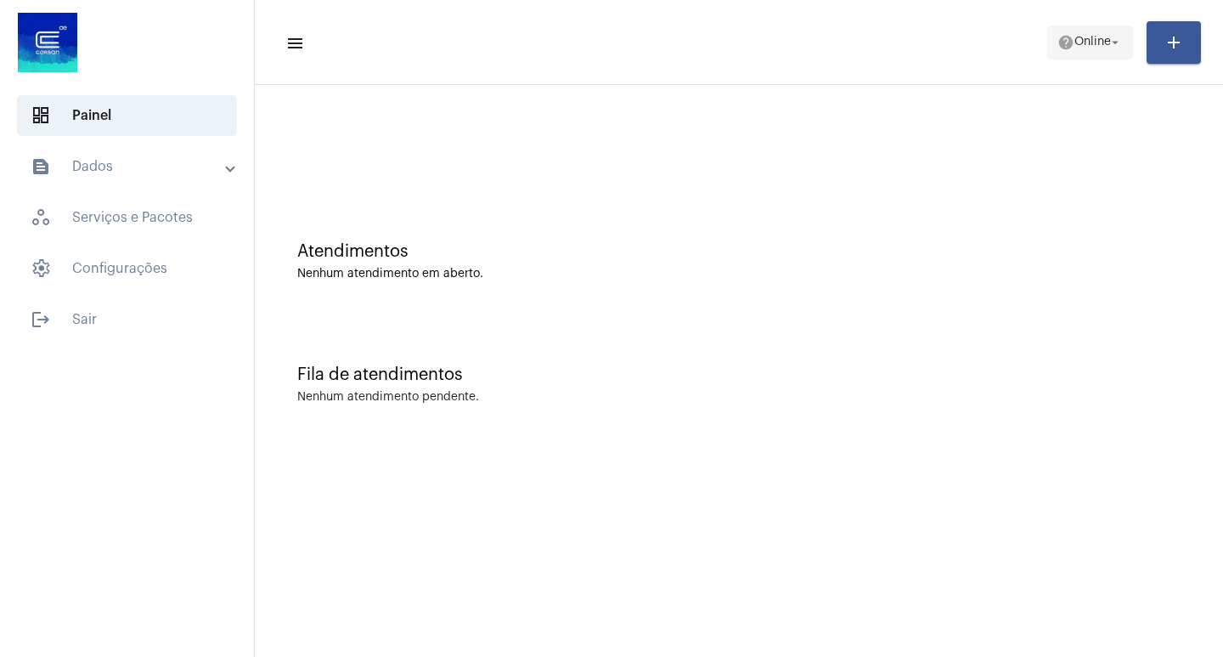
click at [1105, 27] on span "help Online arrow_drop_down" at bounding box center [1090, 41] width 65 height 31
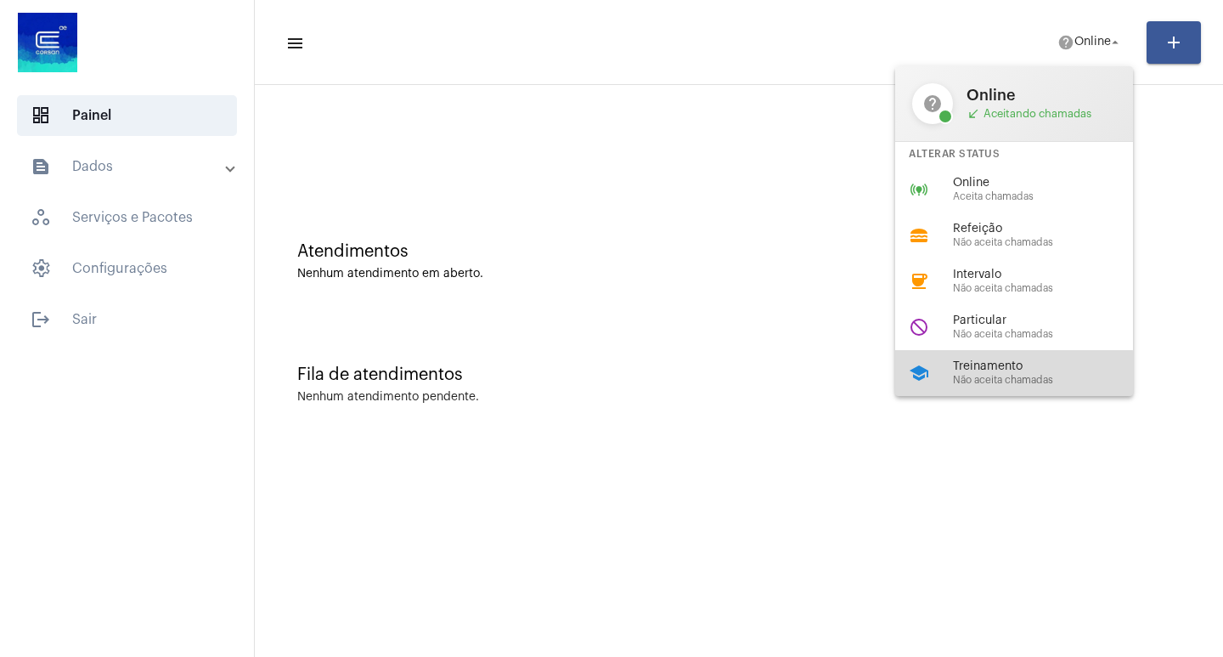
click at [951, 381] on div "school Treinamento Não aceita chamadas" at bounding box center [1027, 373] width 265 height 46
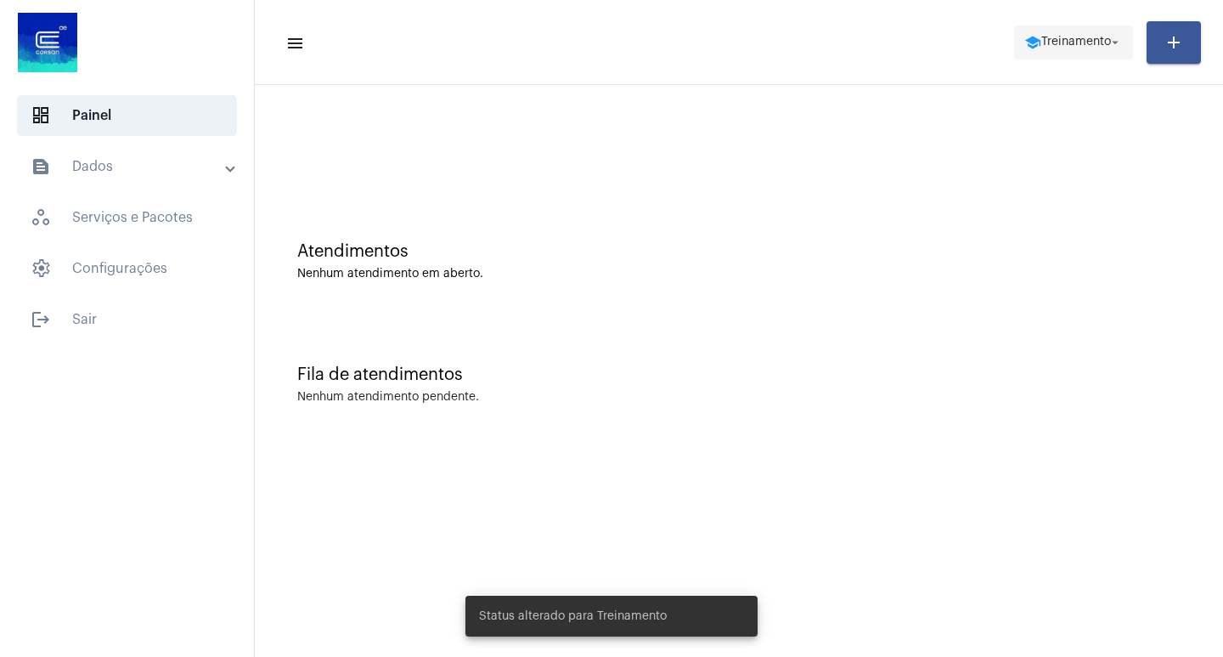
click at [1090, 50] on span "school Treinamento arrow_drop_down" at bounding box center [1073, 41] width 99 height 31
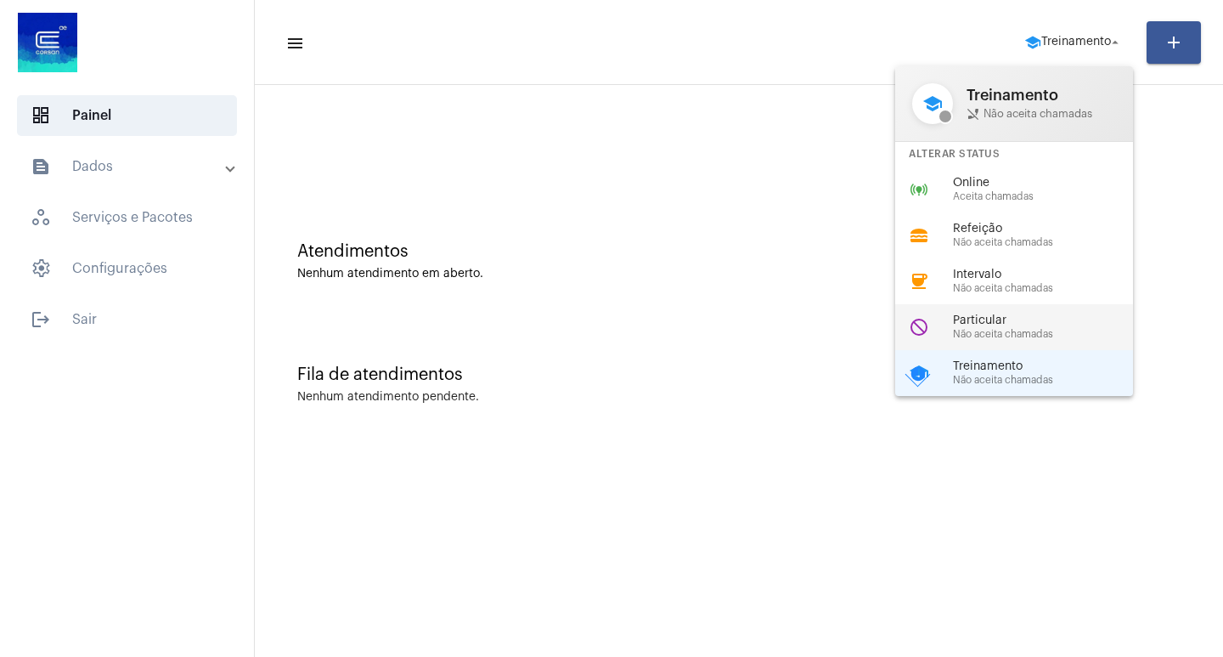
click at [1031, 316] on span "Particular" at bounding box center [1050, 320] width 194 height 13
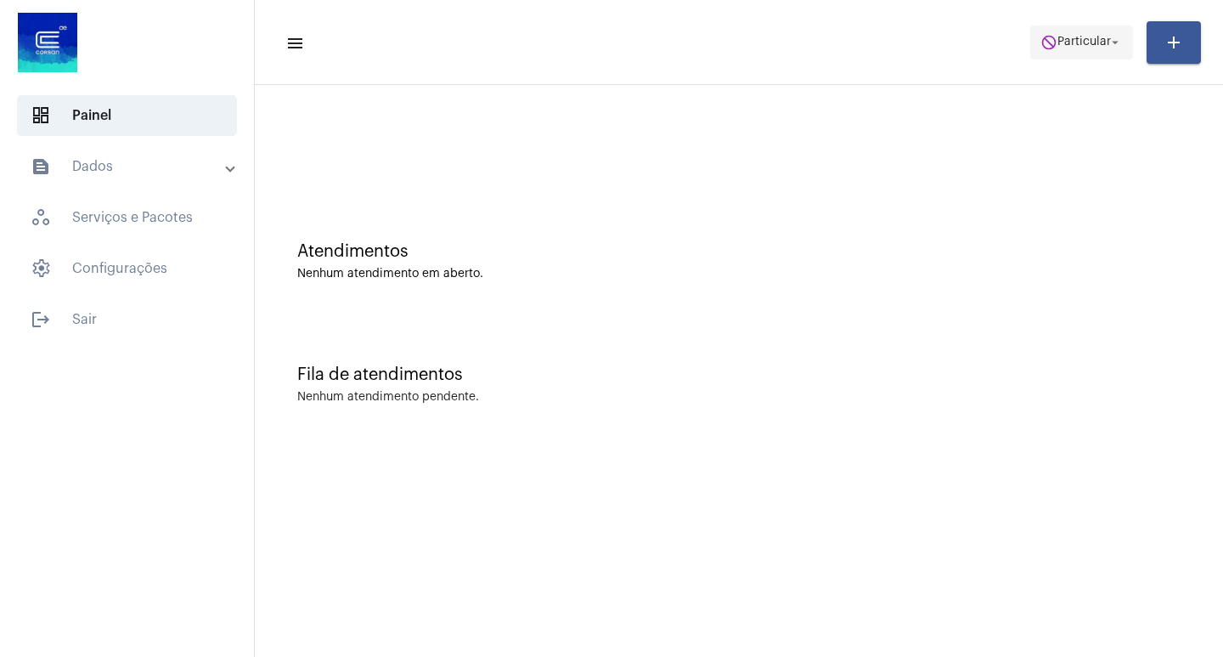
click at [1084, 48] on span "Particular" at bounding box center [1085, 43] width 54 height 12
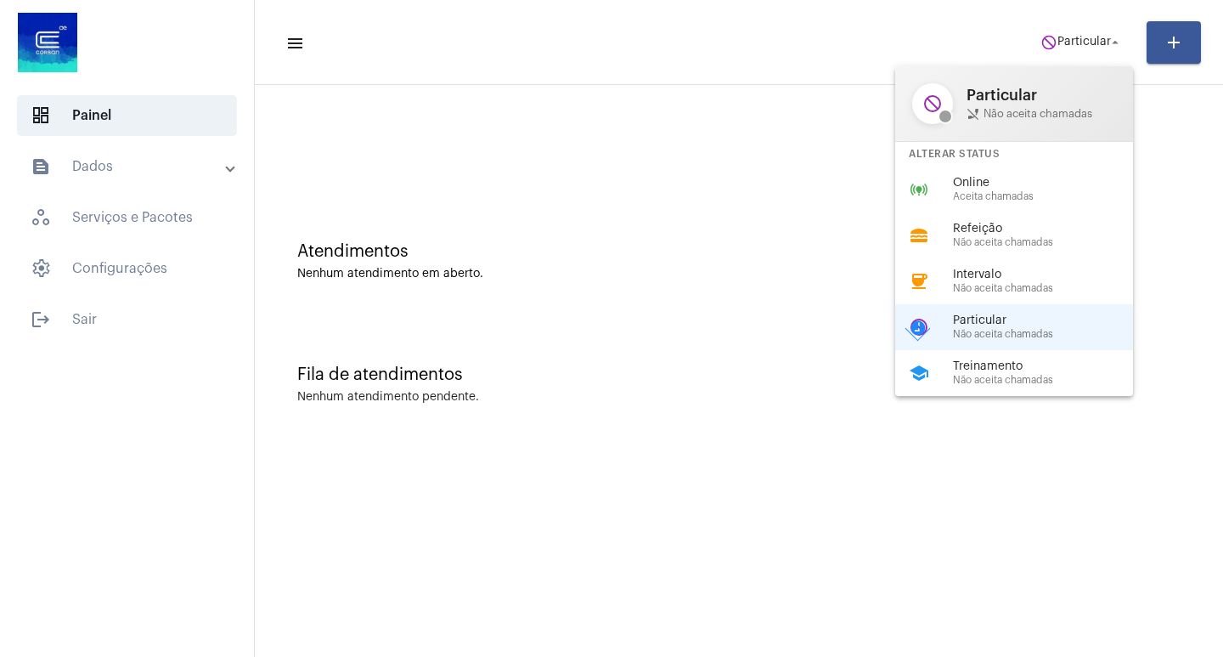
drag, startPoint x: 1052, startPoint y: 198, endPoint x: 1005, endPoint y: 242, distance: 64.9
click at [1052, 198] on span "Aceita chamadas" at bounding box center [1050, 196] width 194 height 11
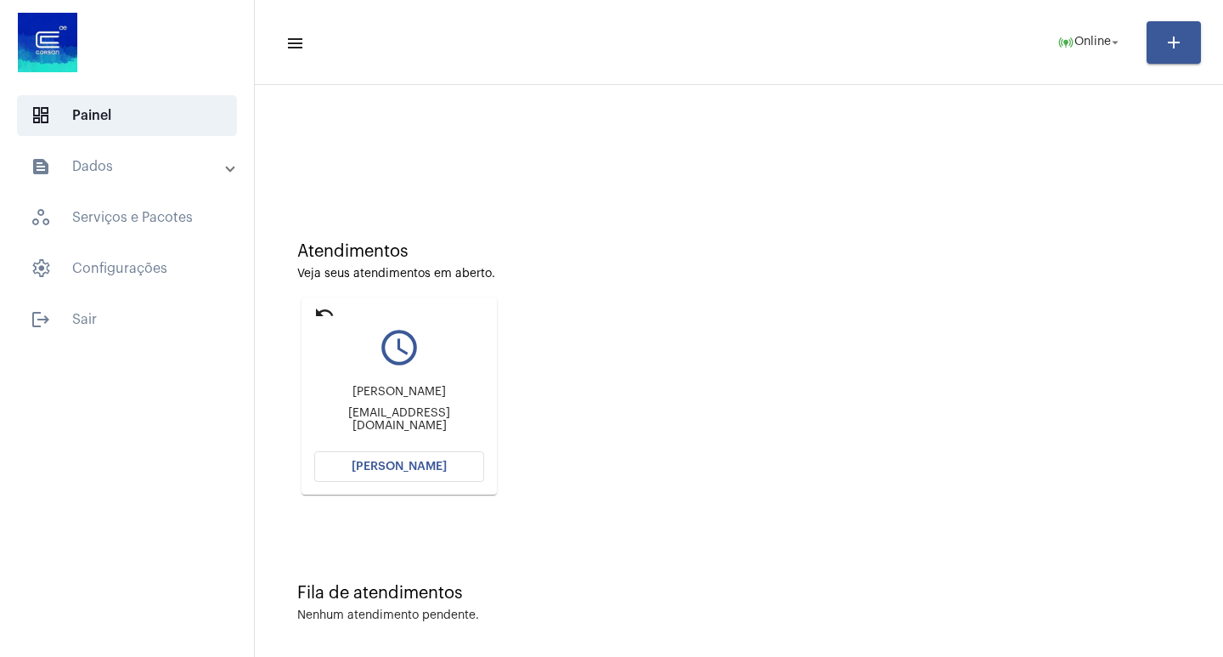
click at [449, 455] on button "[PERSON_NAME]" at bounding box center [399, 466] width 170 height 31
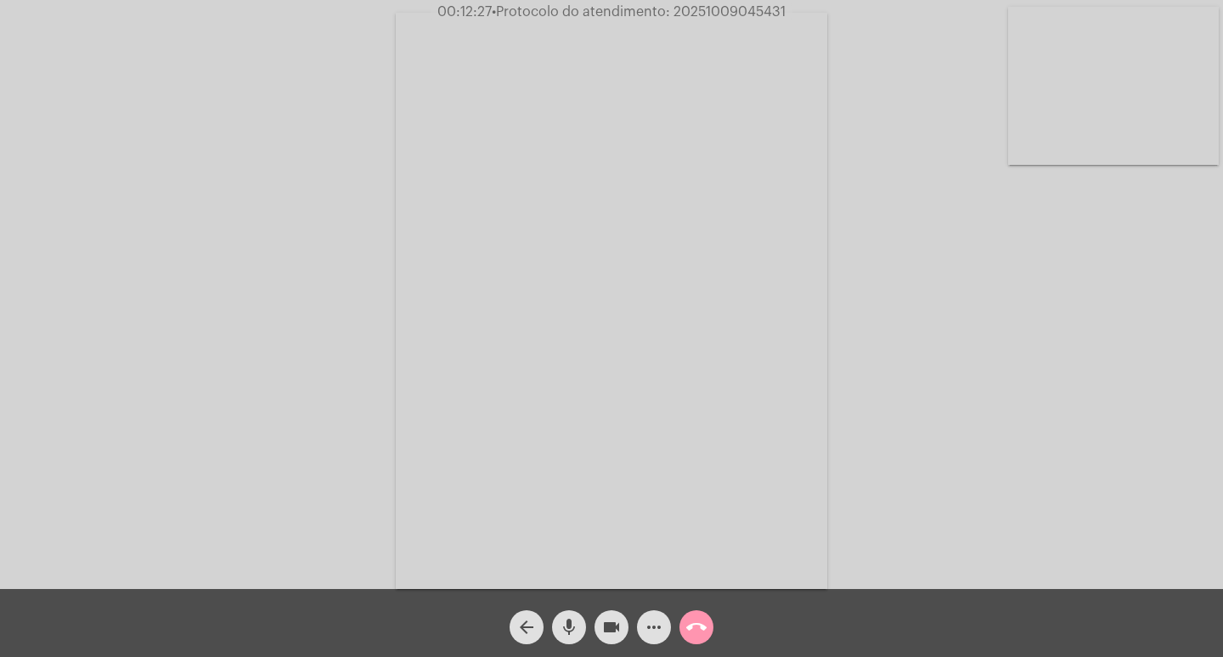
click at [667, 638] on button "more_horiz" at bounding box center [654, 627] width 34 height 34
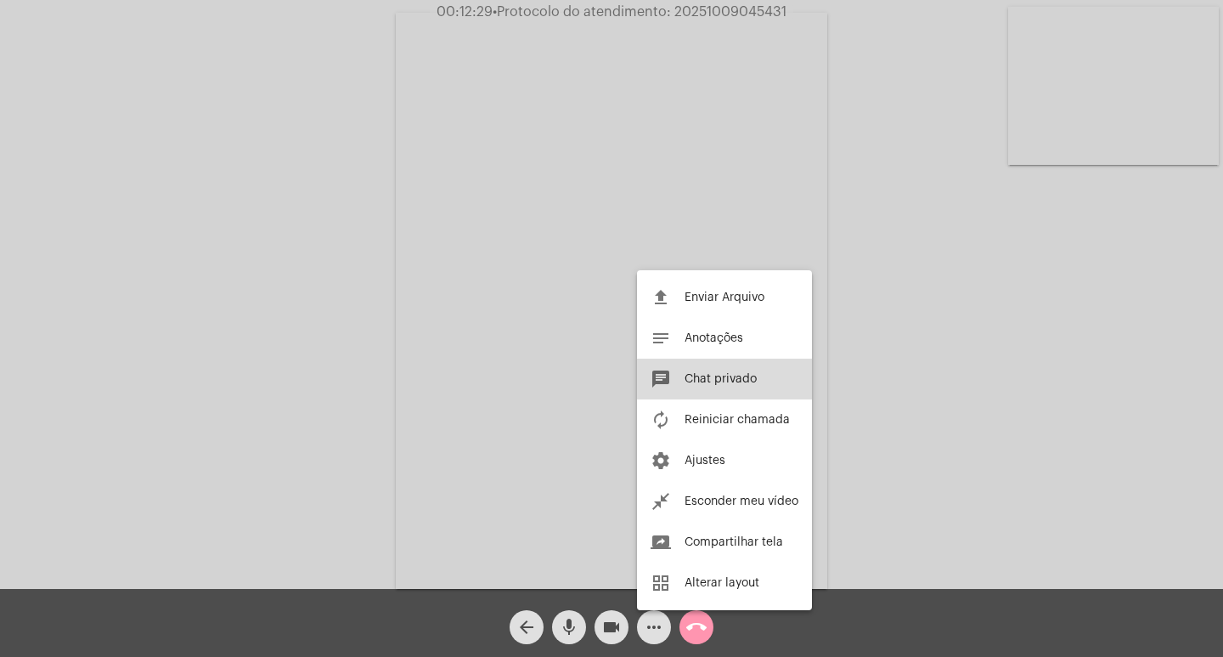
click at [705, 392] on button "chat Chat privado" at bounding box center [724, 378] width 175 height 41
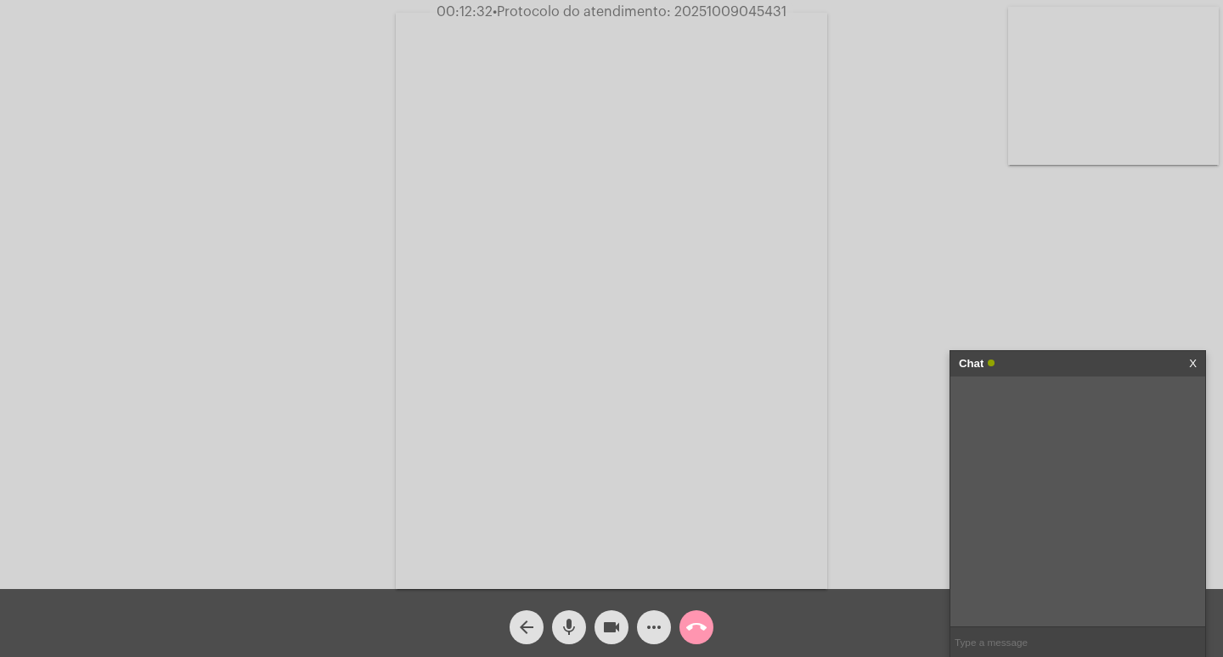
click at [737, 13] on span "• Protocolo do atendimento: 20251009045431" at bounding box center [640, 12] width 294 height 14
copy span "20251009045431"
click at [983, 635] on input "text" at bounding box center [1078, 642] width 255 height 30
paste input "20251009045431"
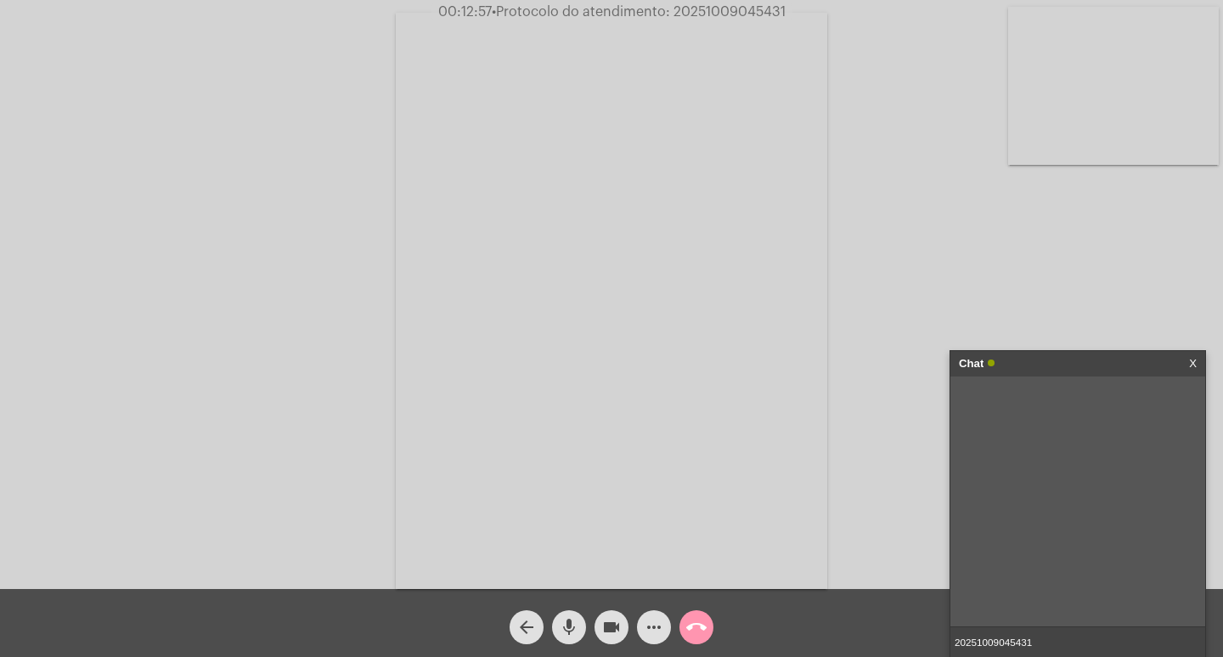
type input "20251009045431"
click at [663, 614] on span "more_horiz" at bounding box center [654, 627] width 20 height 34
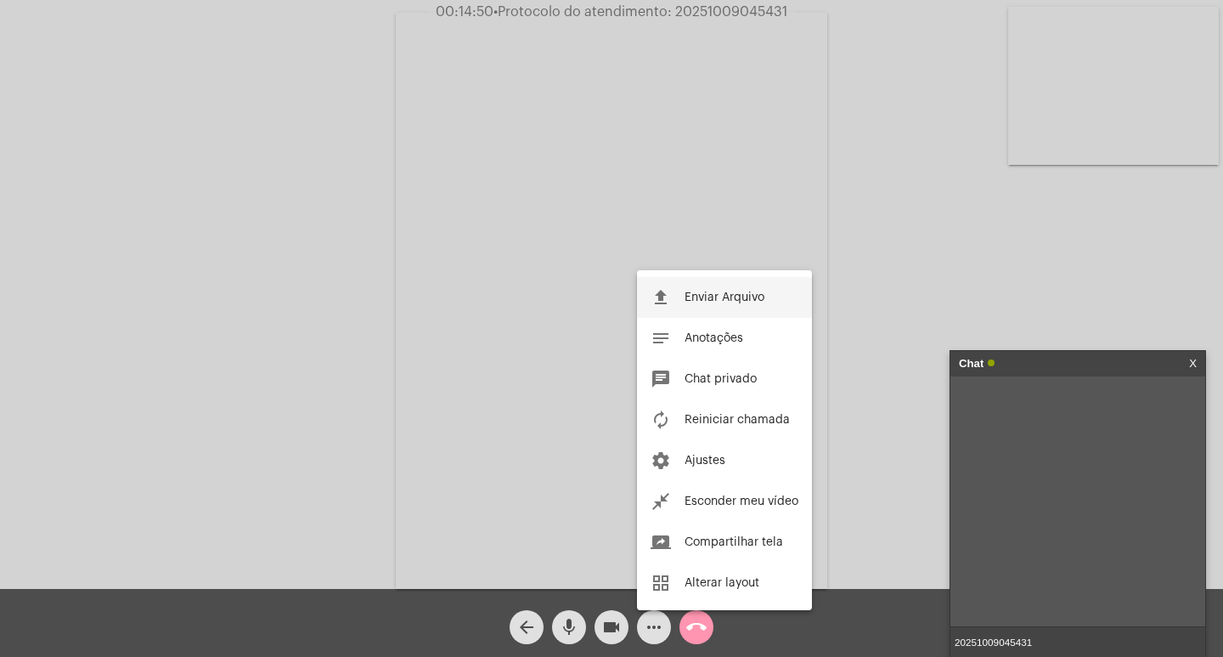
click at [691, 288] on button "file_upload Enviar Arquivo" at bounding box center [724, 297] width 175 height 41
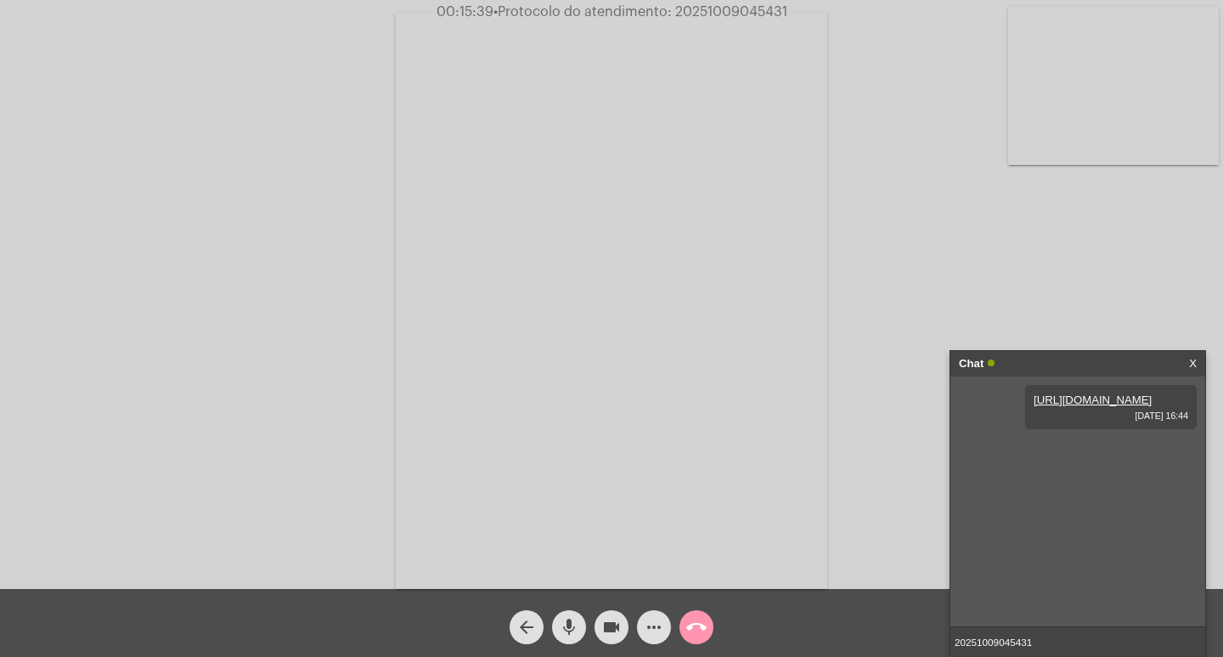
click at [1056, 643] on input "20251009045431" at bounding box center [1078, 642] width 255 height 30
click at [1080, 368] on div "Chat" at bounding box center [1060, 363] width 202 height 25
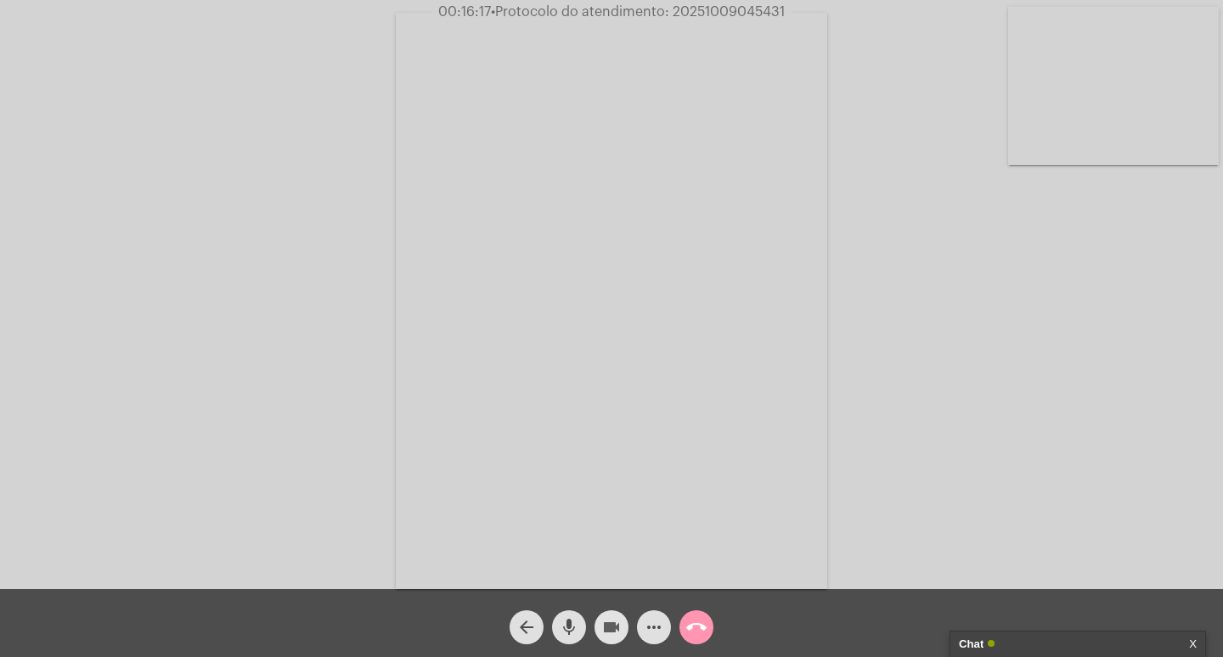
click at [609, 635] on mat-icon "videocam" at bounding box center [611, 627] width 20 height 20
click at [609, 635] on mat-icon "videocam_off" at bounding box center [611, 627] width 20 height 20
click at [579, 625] on button "mic" at bounding box center [569, 627] width 34 height 34
click at [611, 629] on mat-icon "videocam" at bounding box center [611, 627] width 20 height 20
click at [693, 629] on mat-icon "call_end" at bounding box center [696, 627] width 20 height 20
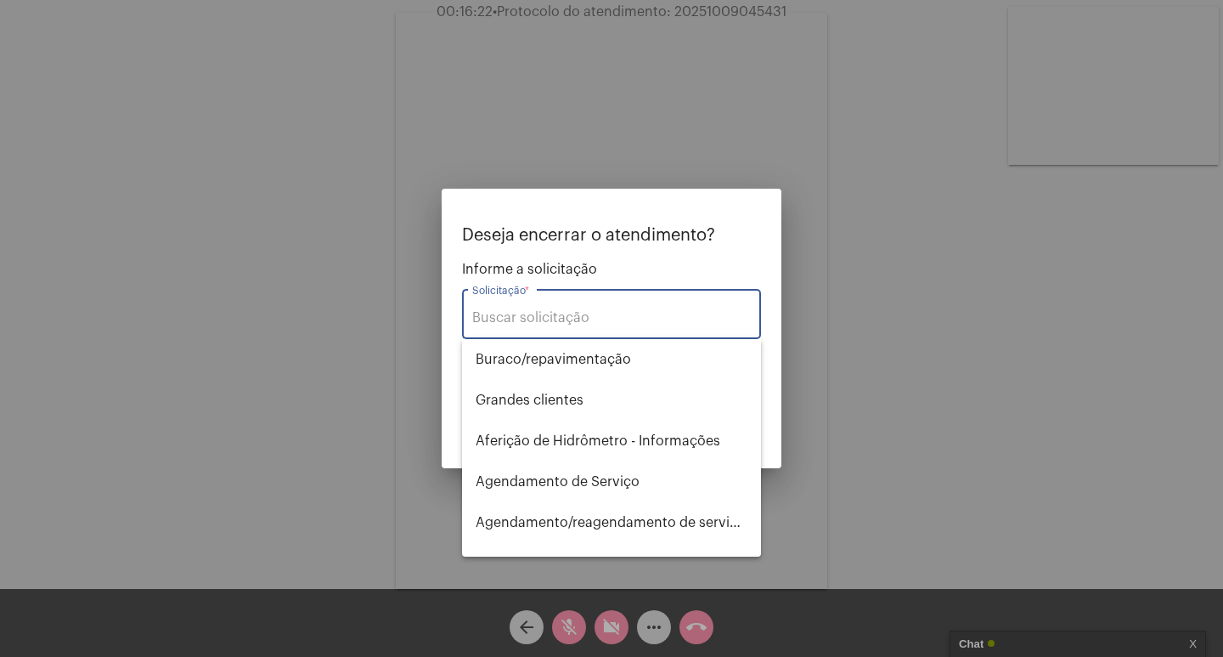
click at [419, 519] on div at bounding box center [611, 328] width 1223 height 657
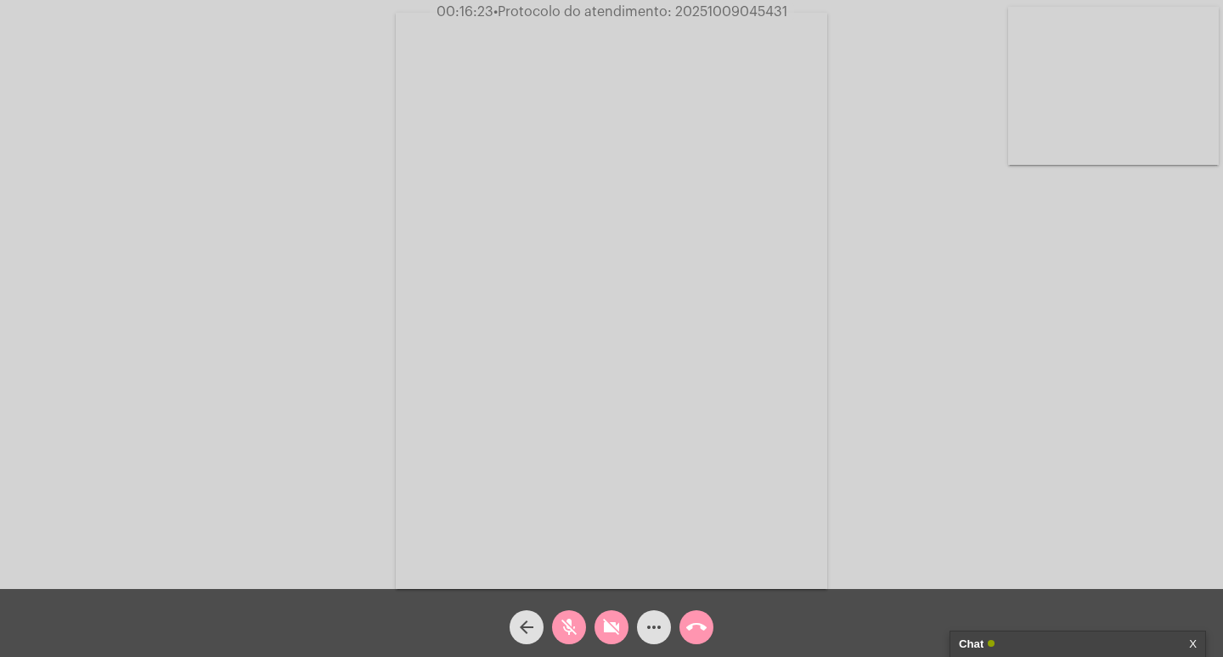
drag, startPoint x: 630, startPoint y: 618, endPoint x: 605, endPoint y: 617, distance: 25.5
click at [629, 618] on div "videocam_off" at bounding box center [611, 622] width 42 height 42
click at [578, 618] on mat-icon "mic_off" at bounding box center [569, 627] width 20 height 20
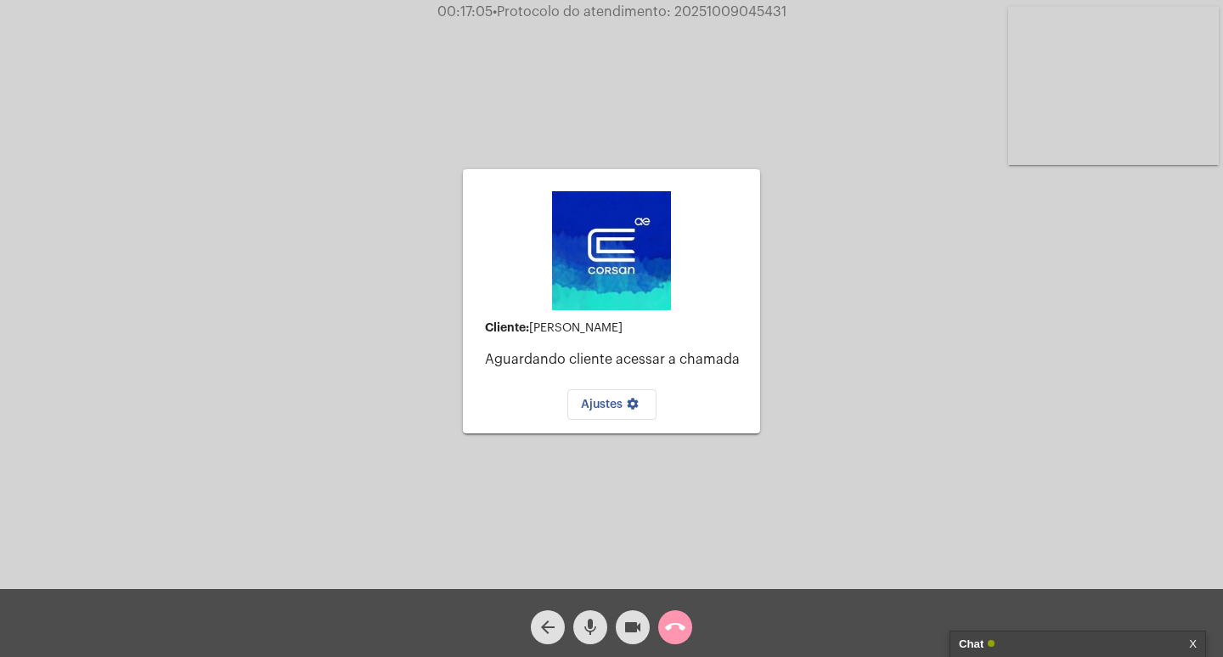
click at [682, 628] on mat-icon "call_end" at bounding box center [675, 627] width 20 height 20
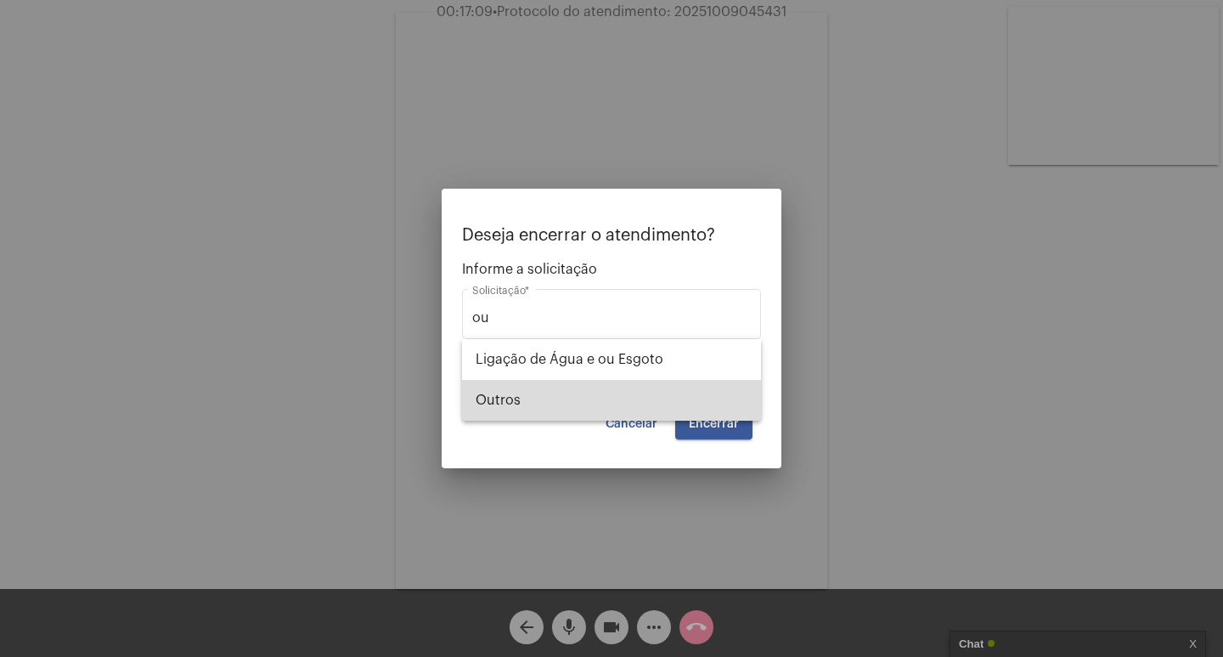
click at [637, 414] on span "Outros" at bounding box center [612, 400] width 272 height 41
type input "Outros"
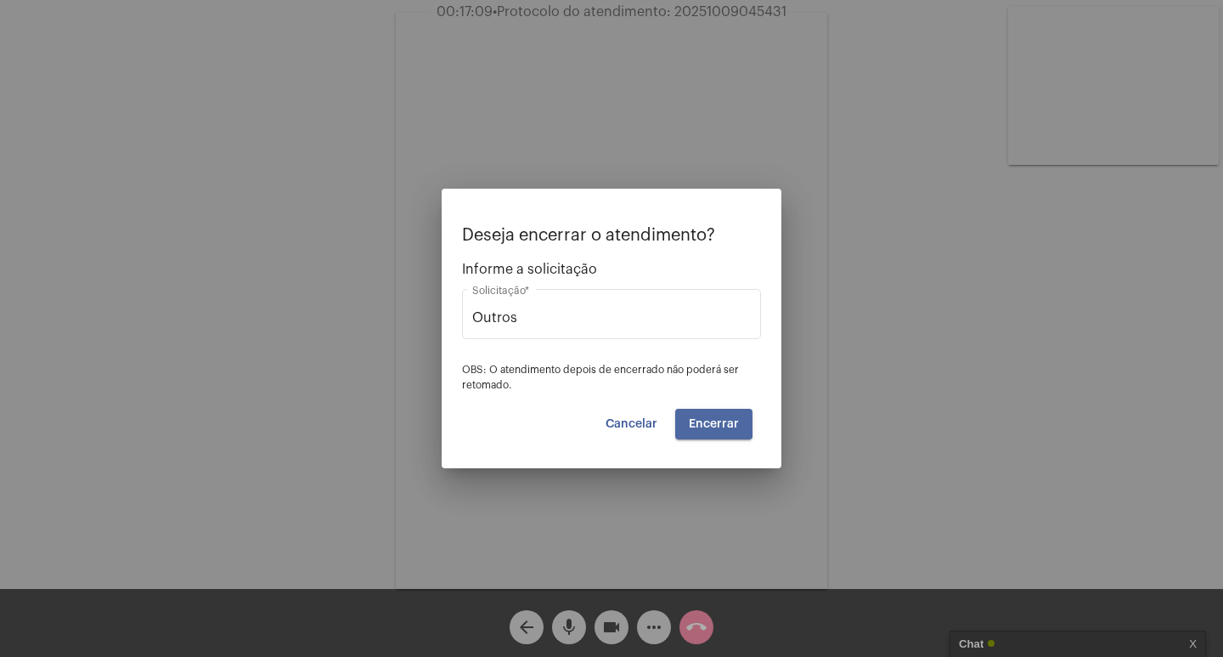
click at [692, 419] on span "Encerrar" at bounding box center [714, 424] width 50 height 12
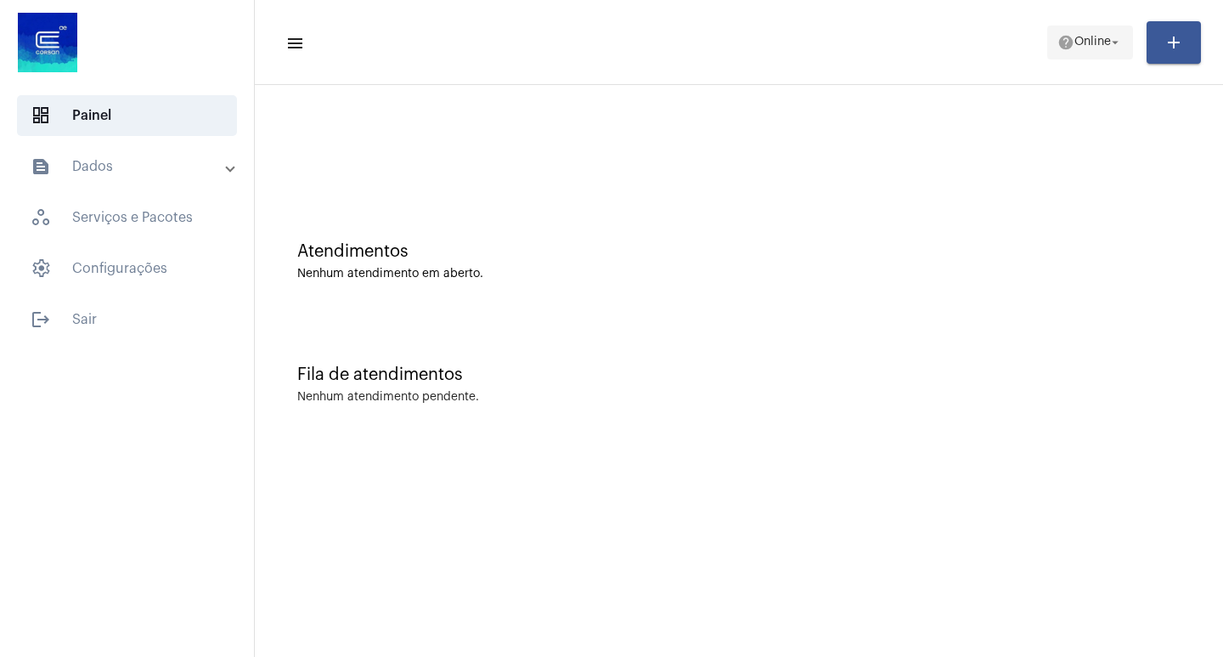
click at [1114, 40] on mat-icon "arrow_drop_down" at bounding box center [1115, 42] width 15 height 15
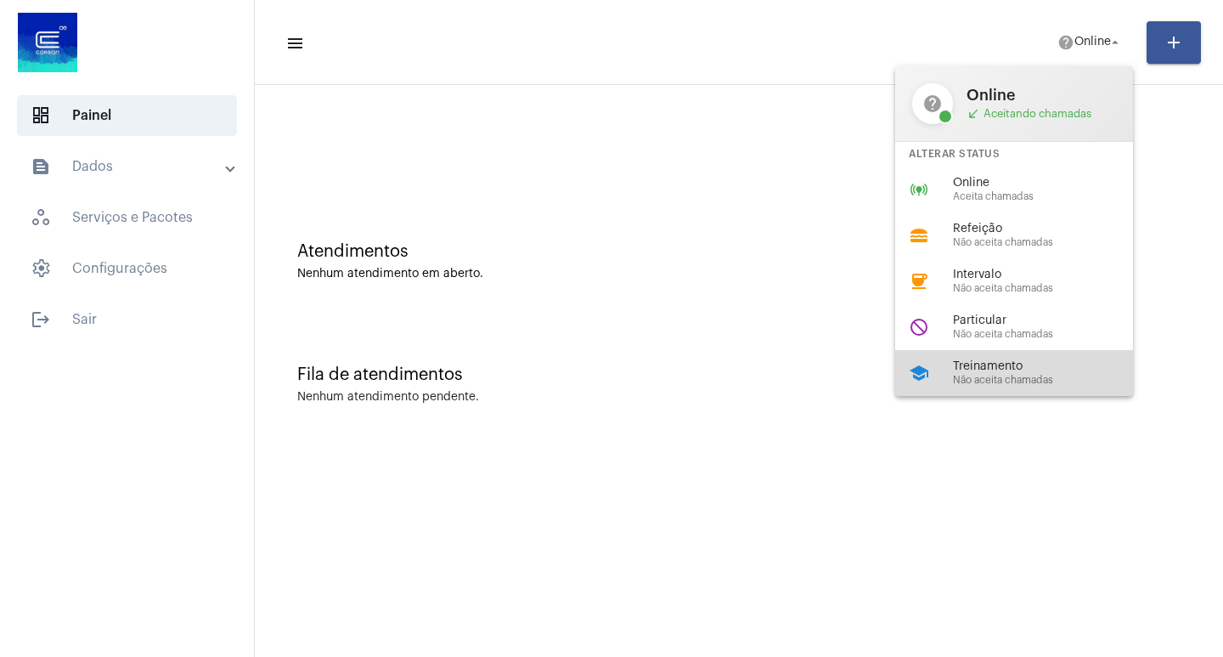
click at [934, 379] on div "school Treinamento Não aceita chamadas" at bounding box center [1027, 373] width 265 height 46
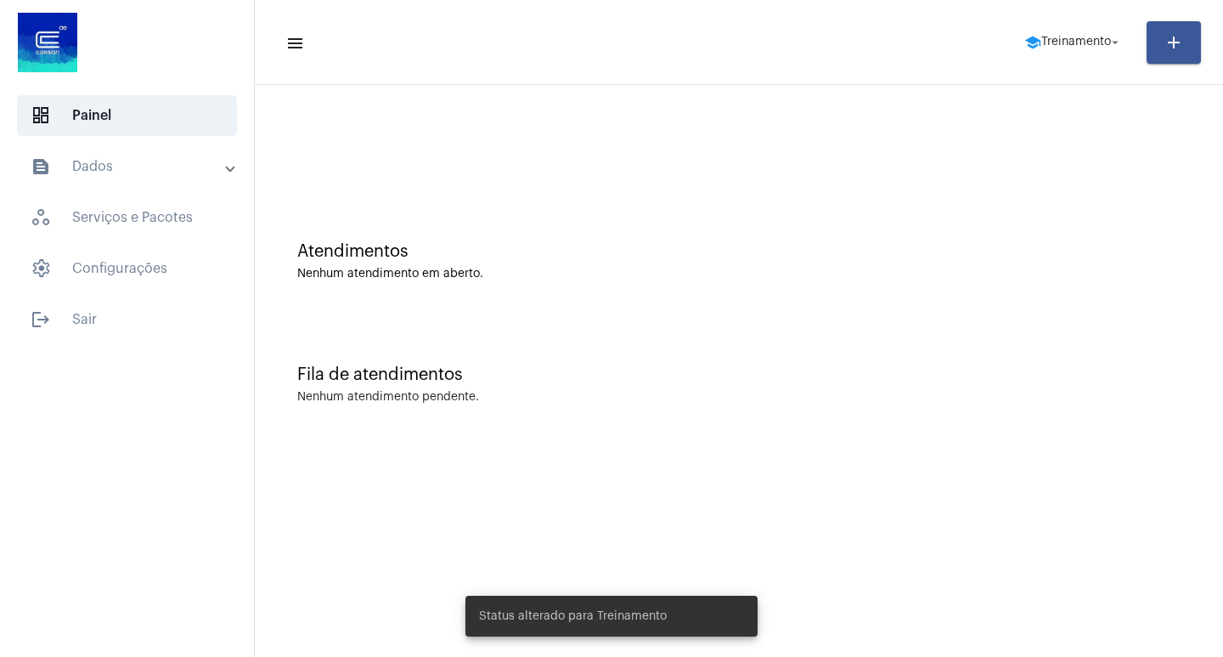
click at [94, 188] on mat-accordion "text_snippet_outlined Dados history_outlined Histórico schedule_outlined Agenda…" at bounding box center [127, 217] width 254 height 143
click at [116, 172] on mat-panel-title "text_snippet_outlined Dados" at bounding box center [129, 166] width 196 height 20
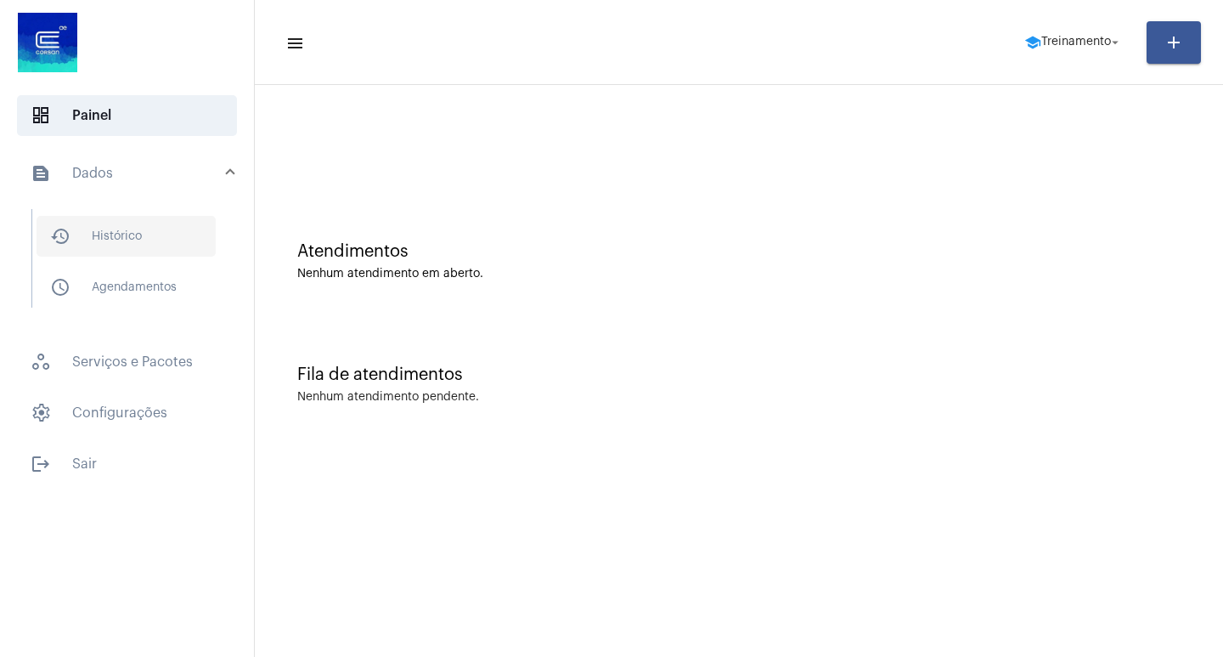
click at [142, 245] on span "history_outlined Histórico" at bounding box center [126, 236] width 179 height 41
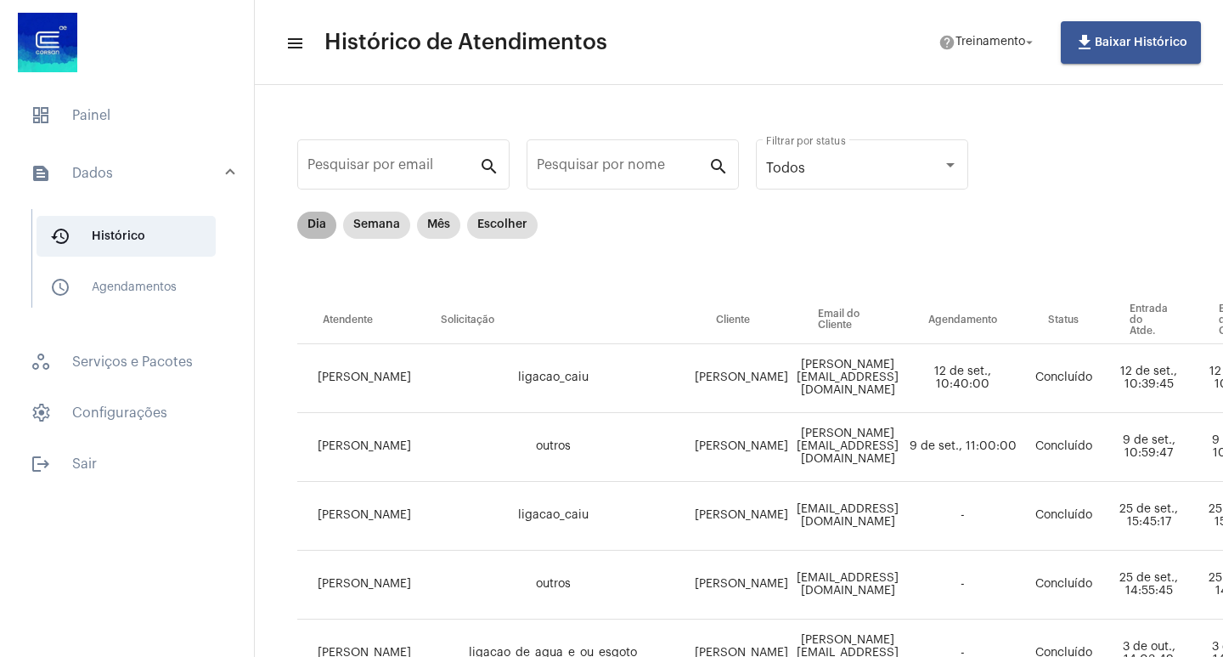
click at [321, 216] on mat-chip "Dia" at bounding box center [316, 225] width 39 height 27
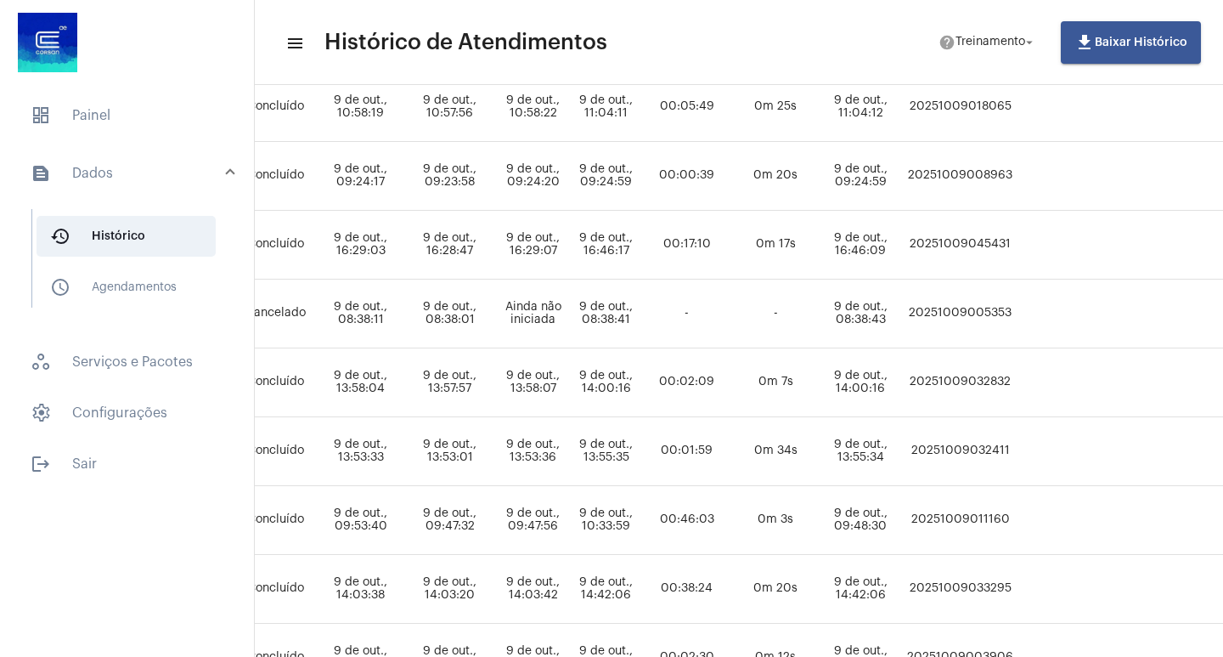
scroll to position [340, 710]
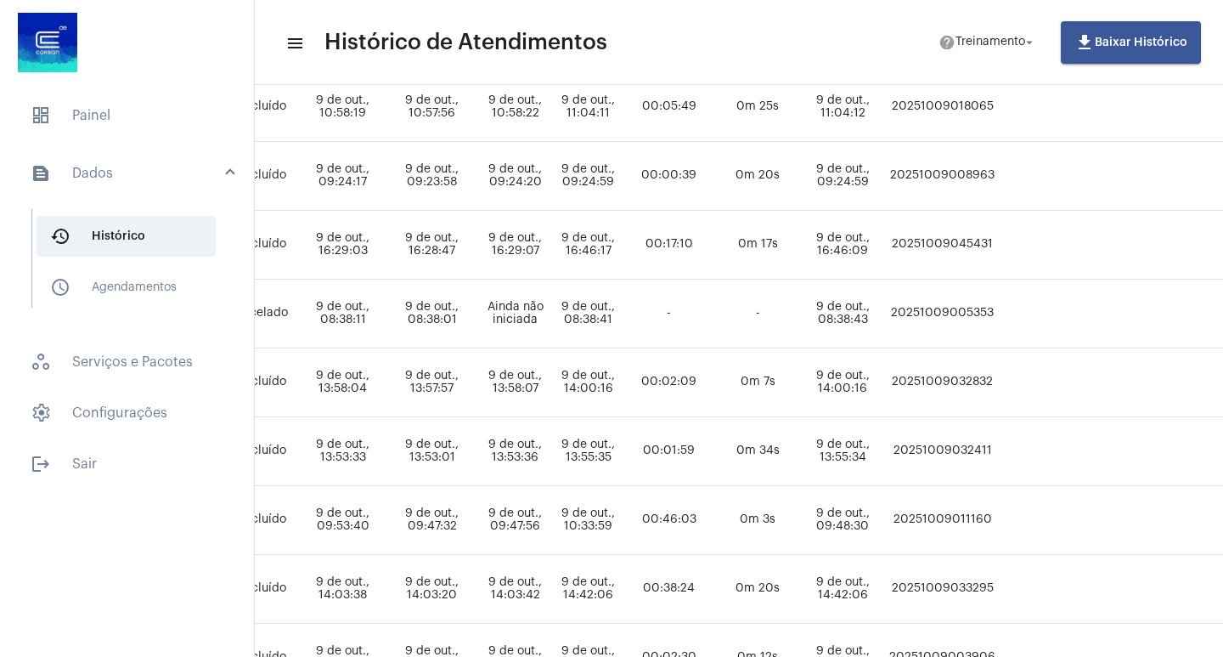
click at [1000, 240] on td "20251009045431" at bounding box center [942, 245] width 115 height 69
copy td "20251009045431"
click at [163, 110] on span "dashboard Painel" at bounding box center [127, 115] width 220 height 41
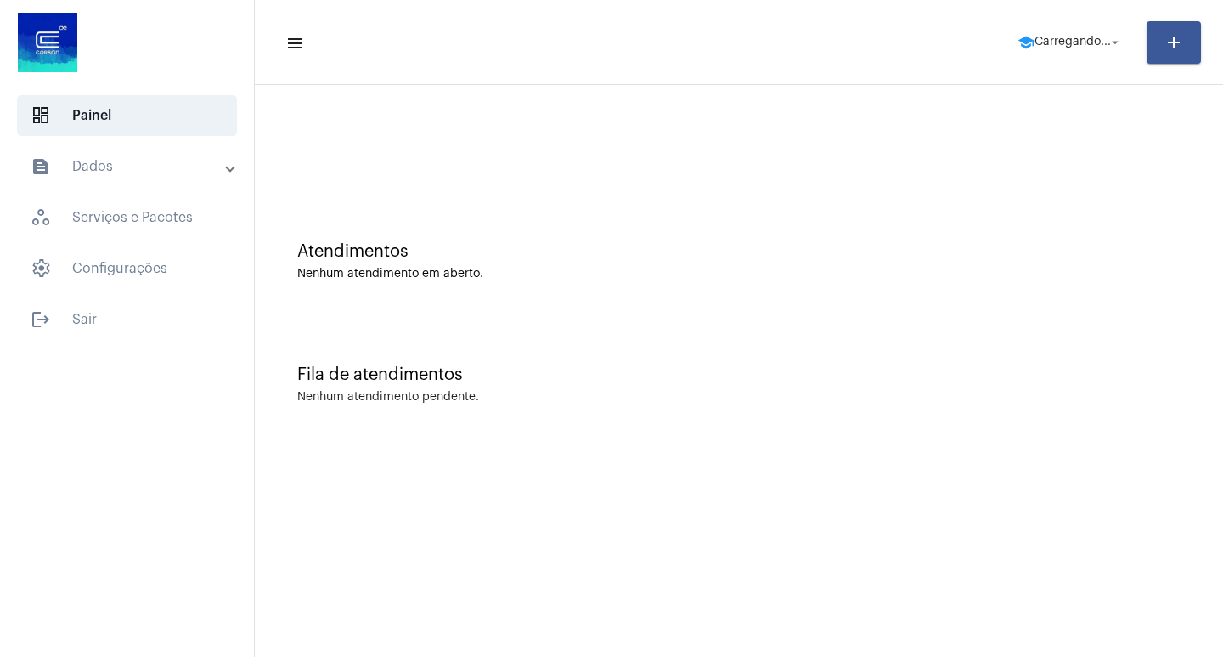
click at [1055, 20] on mat-toolbar-row "menu school Carregando... arrow_drop_down add" at bounding box center [739, 42] width 968 height 54
drag, startPoint x: 1056, startPoint y: 24, endPoint x: 1054, endPoint y: 34, distance: 10.3
click at [1056, 26] on mat-toolbar-row "menu help Treinamento arrow_drop_down add" at bounding box center [739, 42] width 968 height 54
click at [1053, 37] on span "help Treinamento arrow_drop_down" at bounding box center [1073, 41] width 99 height 31
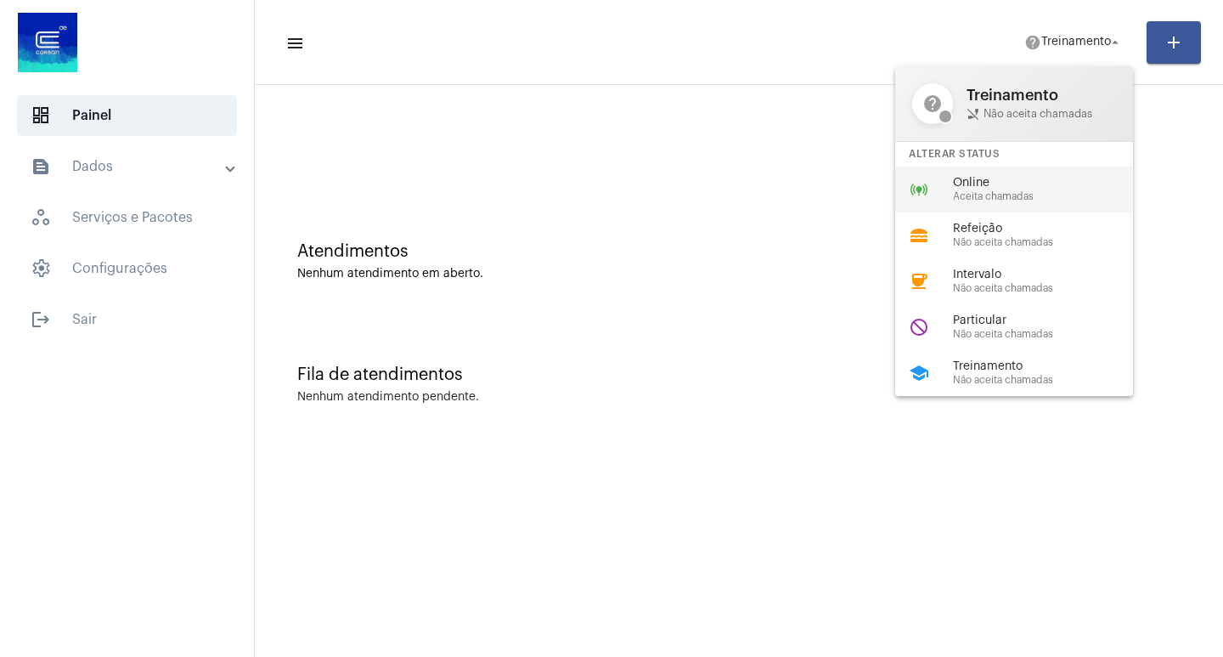
click at [968, 180] on span "Online" at bounding box center [1050, 183] width 194 height 13
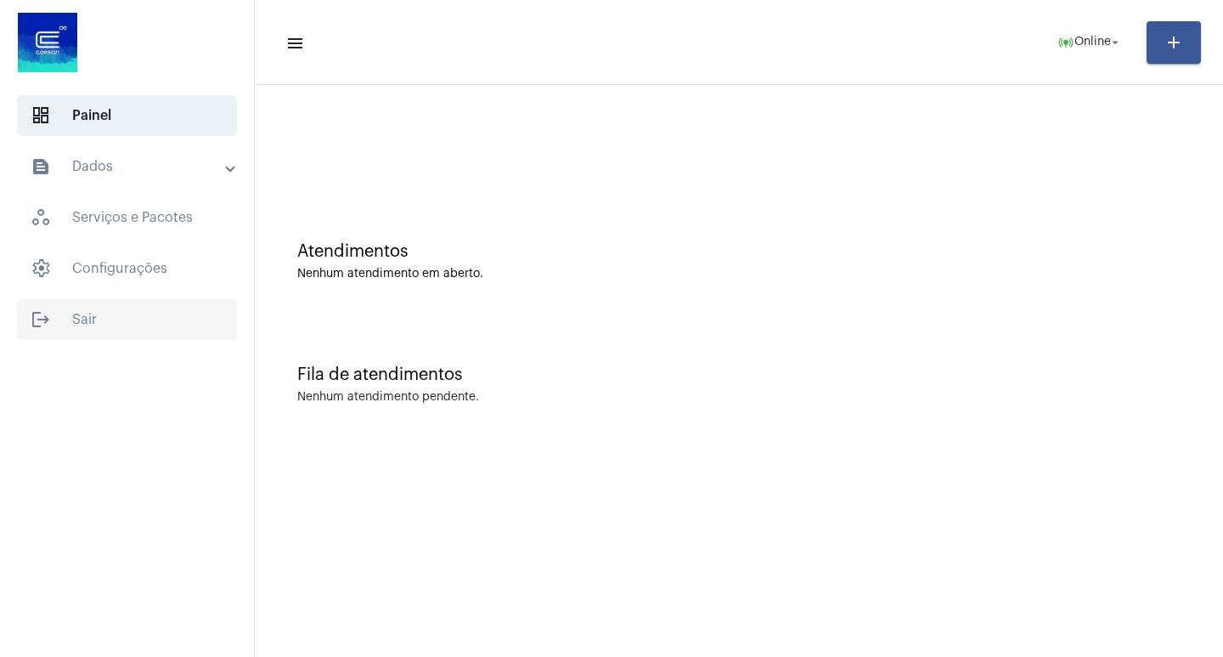
click at [119, 300] on span "logout Sair" at bounding box center [127, 319] width 220 height 41
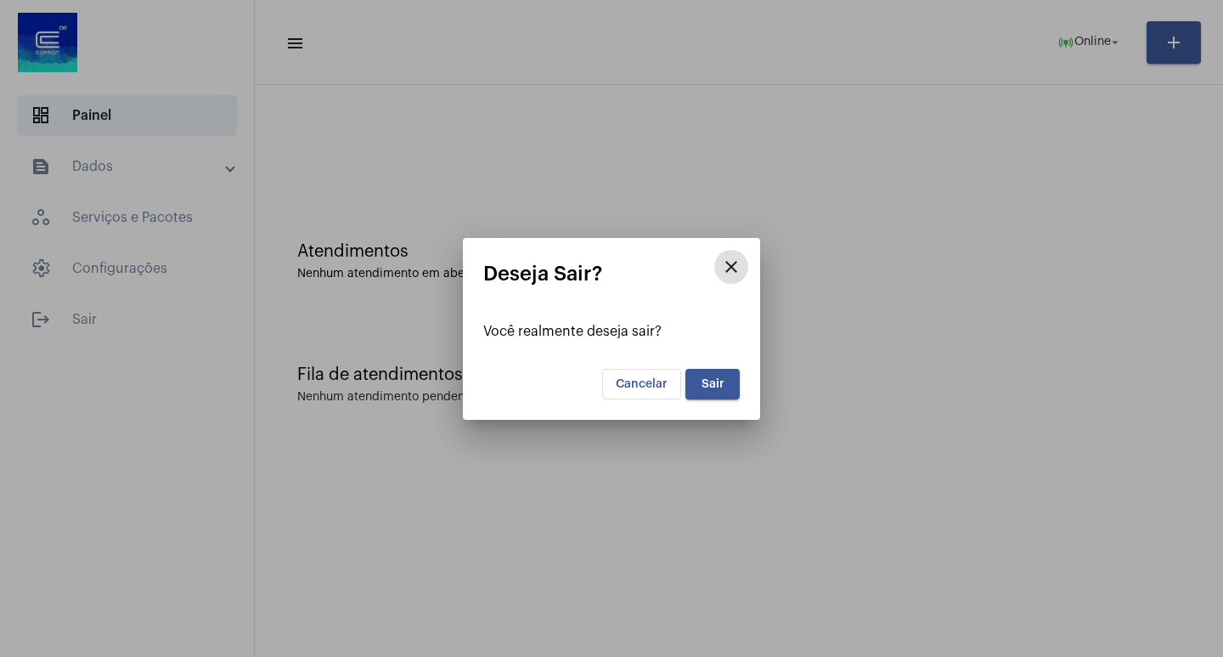
click at [716, 392] on button "Sair" at bounding box center [713, 384] width 54 height 31
click at [731, 370] on button "Sair" at bounding box center [713, 384] width 54 height 31
click at [726, 370] on button "Sair" at bounding box center [713, 384] width 54 height 31
